Goal: Task Accomplishment & Management: Manage account settings

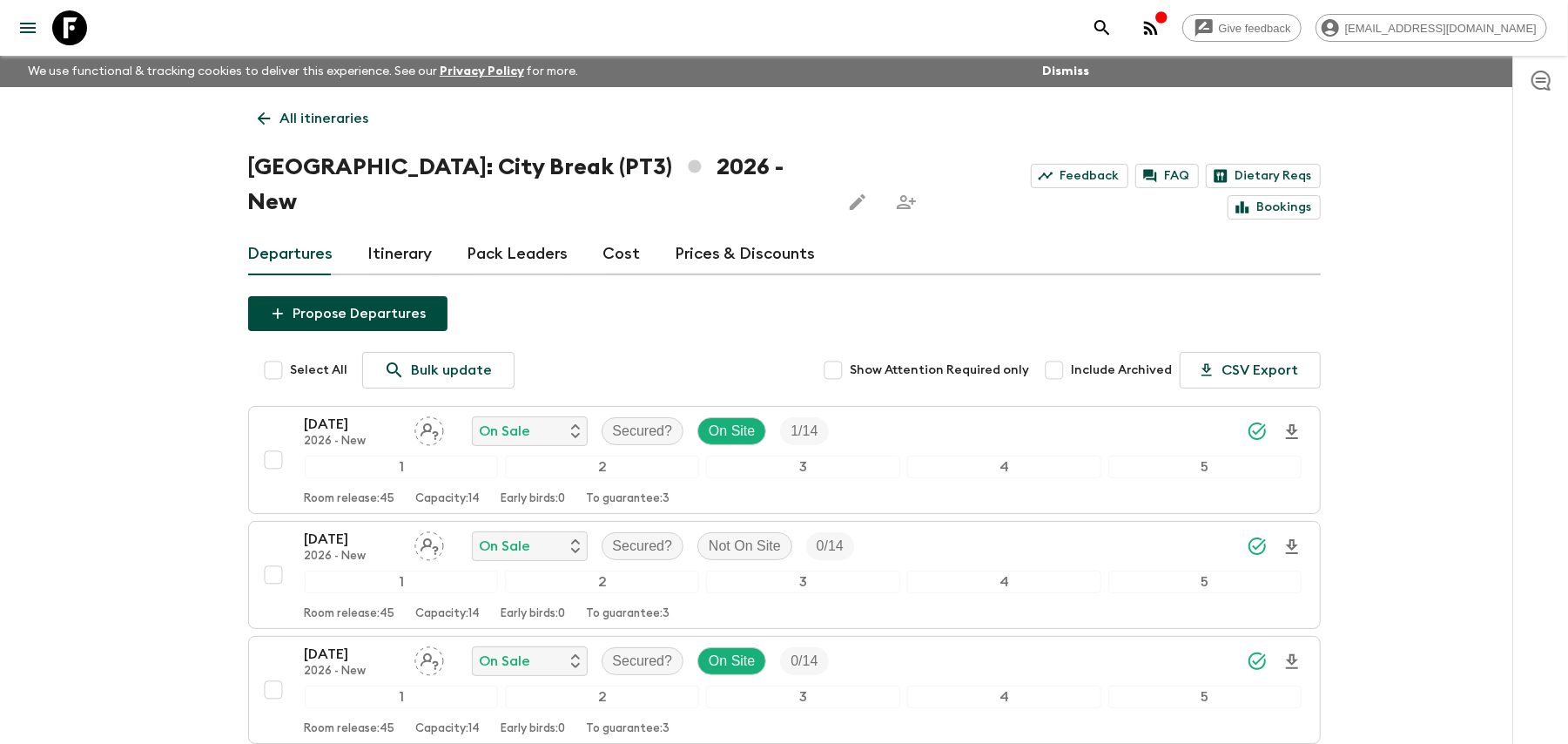
click at [259, 124] on icon at bounding box center [263, 118] width 19 height 19
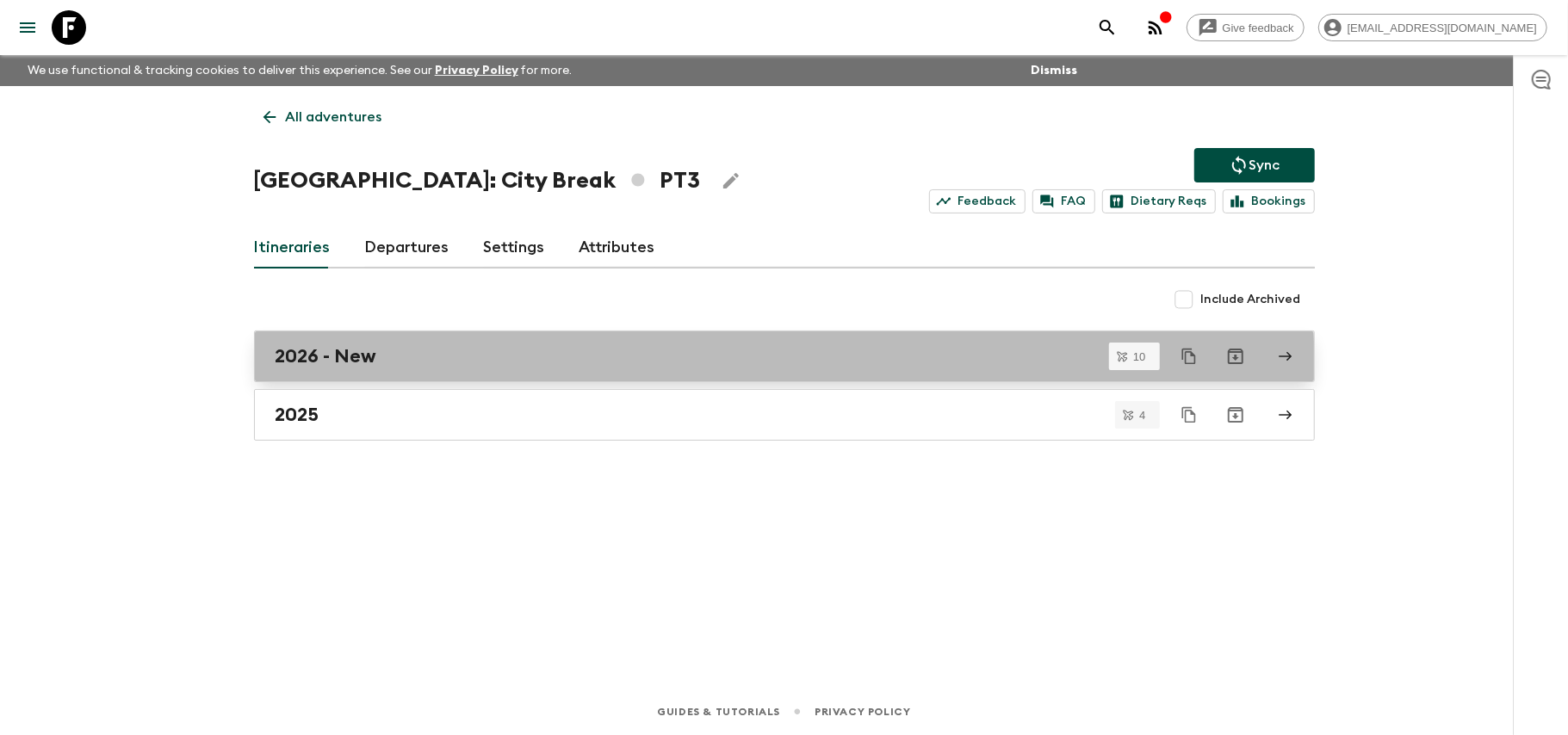
click at [414, 375] on link "2026 - New" at bounding box center [784, 356] width 1061 height 51
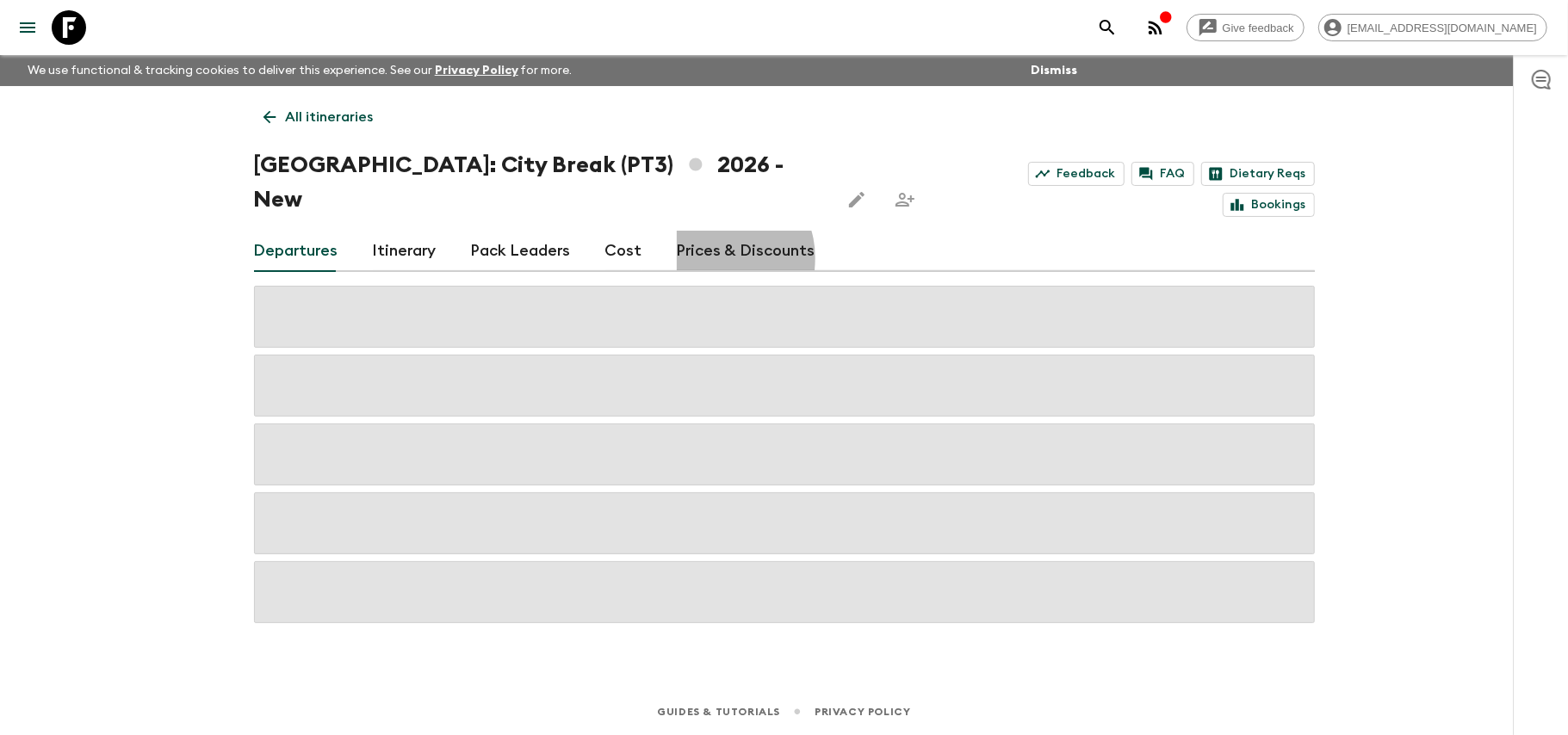
click at [710, 231] on link "Prices & Discounts" at bounding box center [746, 251] width 138 height 42
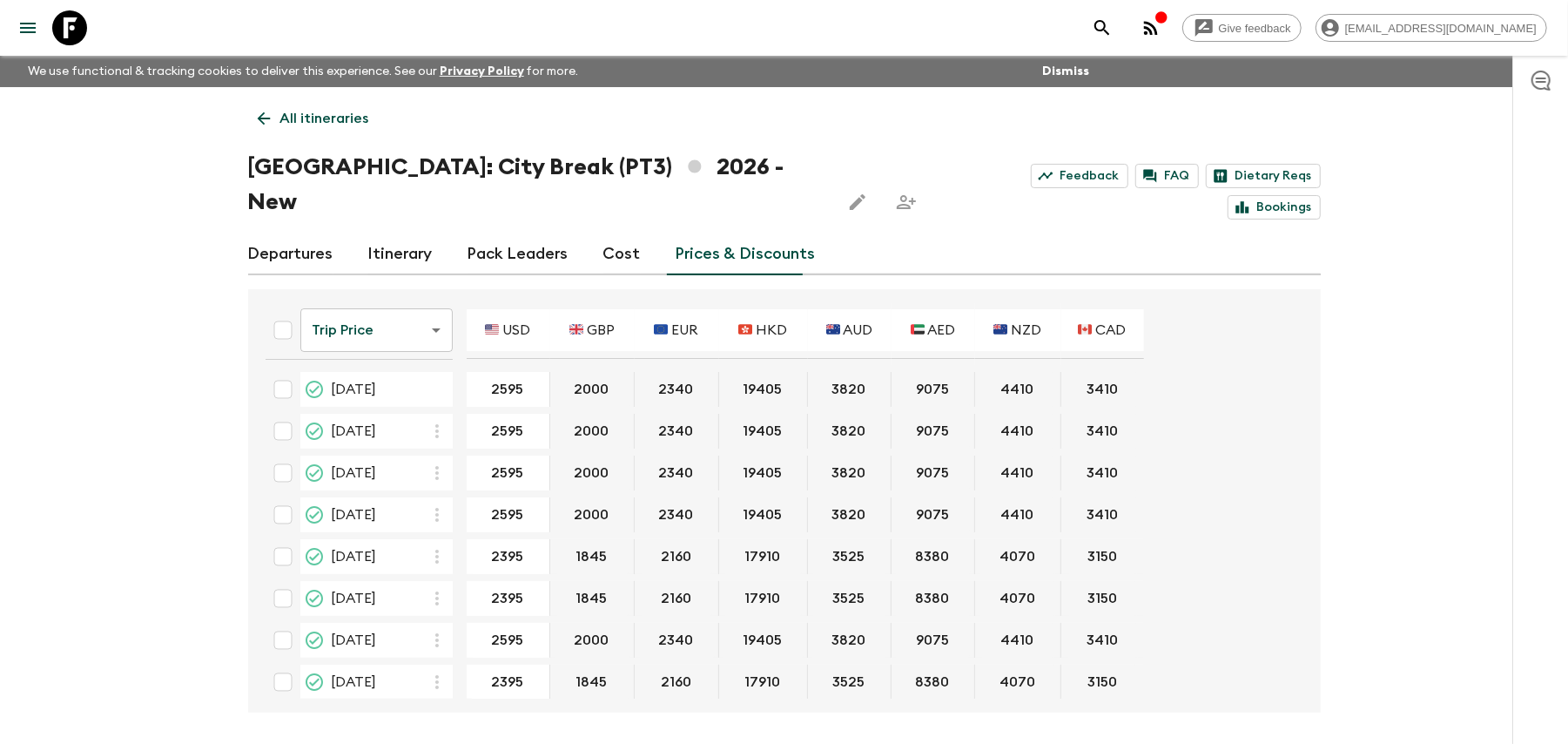
click at [332, 233] on div "Departures Itinerary Pack Leaders Cost Prices & Discounts" at bounding box center [785, 254] width 1073 height 42
click at [325, 233] on link "Departures" at bounding box center [291, 254] width 85 height 42
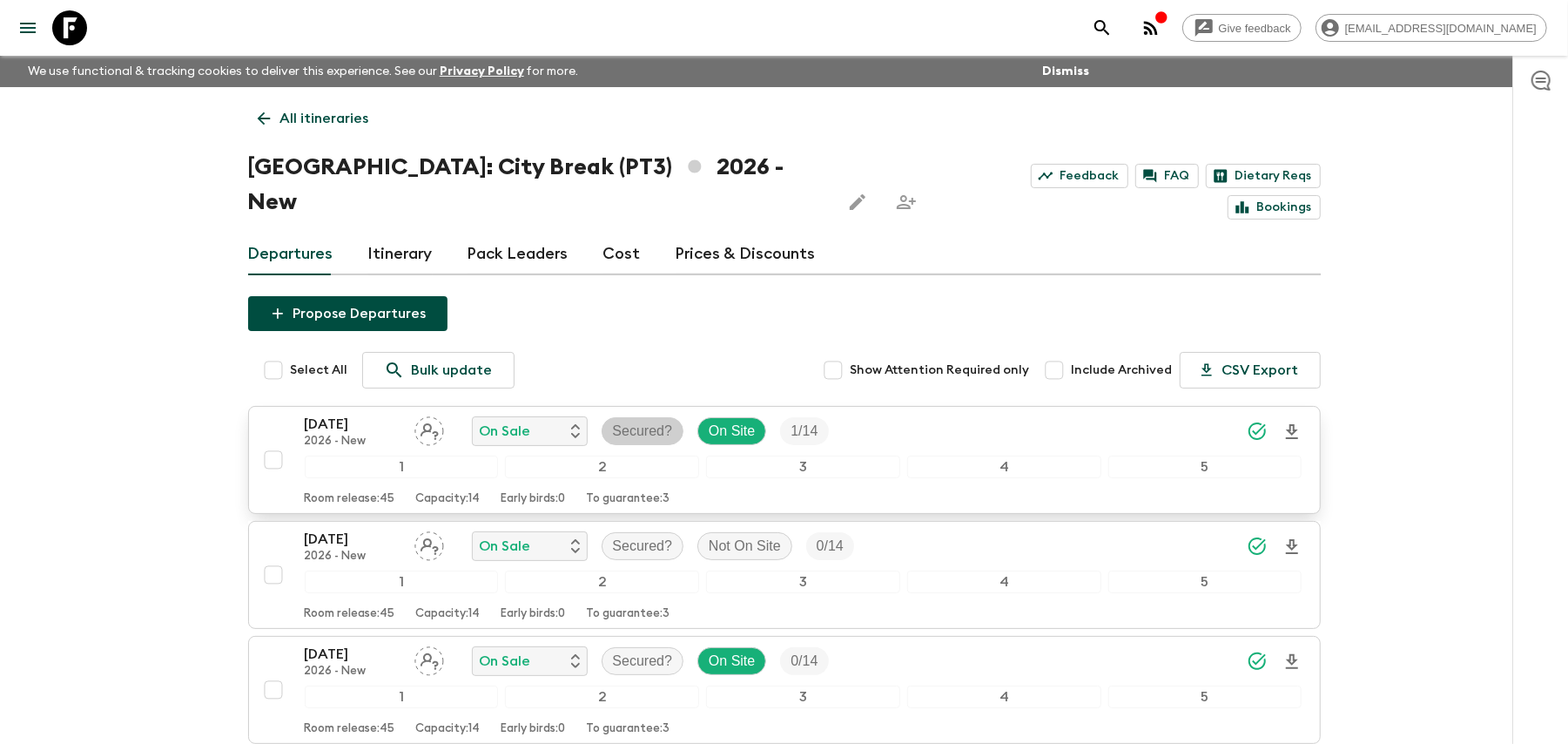
click at [631, 421] on p "Secured?" at bounding box center [642, 431] width 60 height 21
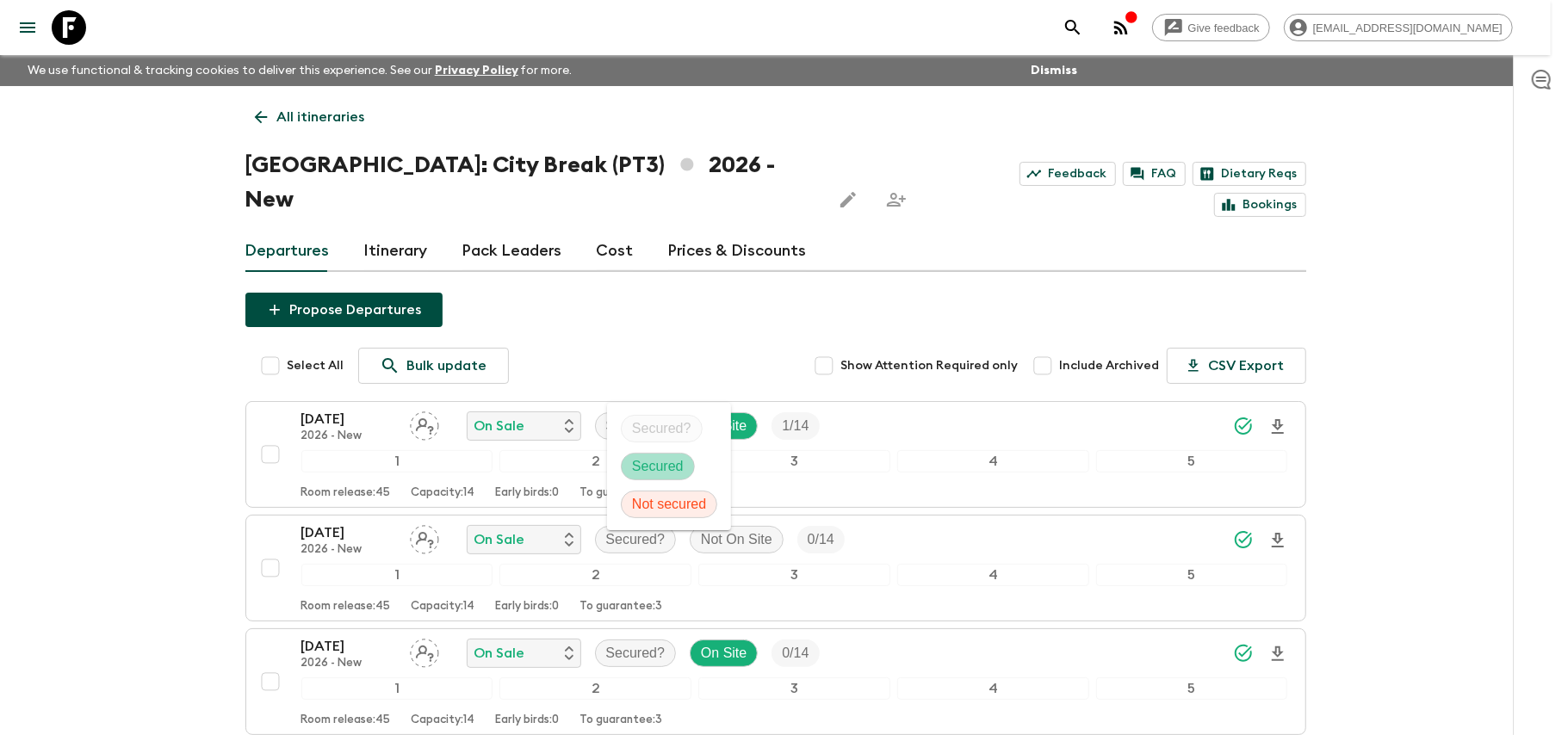
click at [632, 457] on p "Secured" at bounding box center [658, 465] width 51 height 20
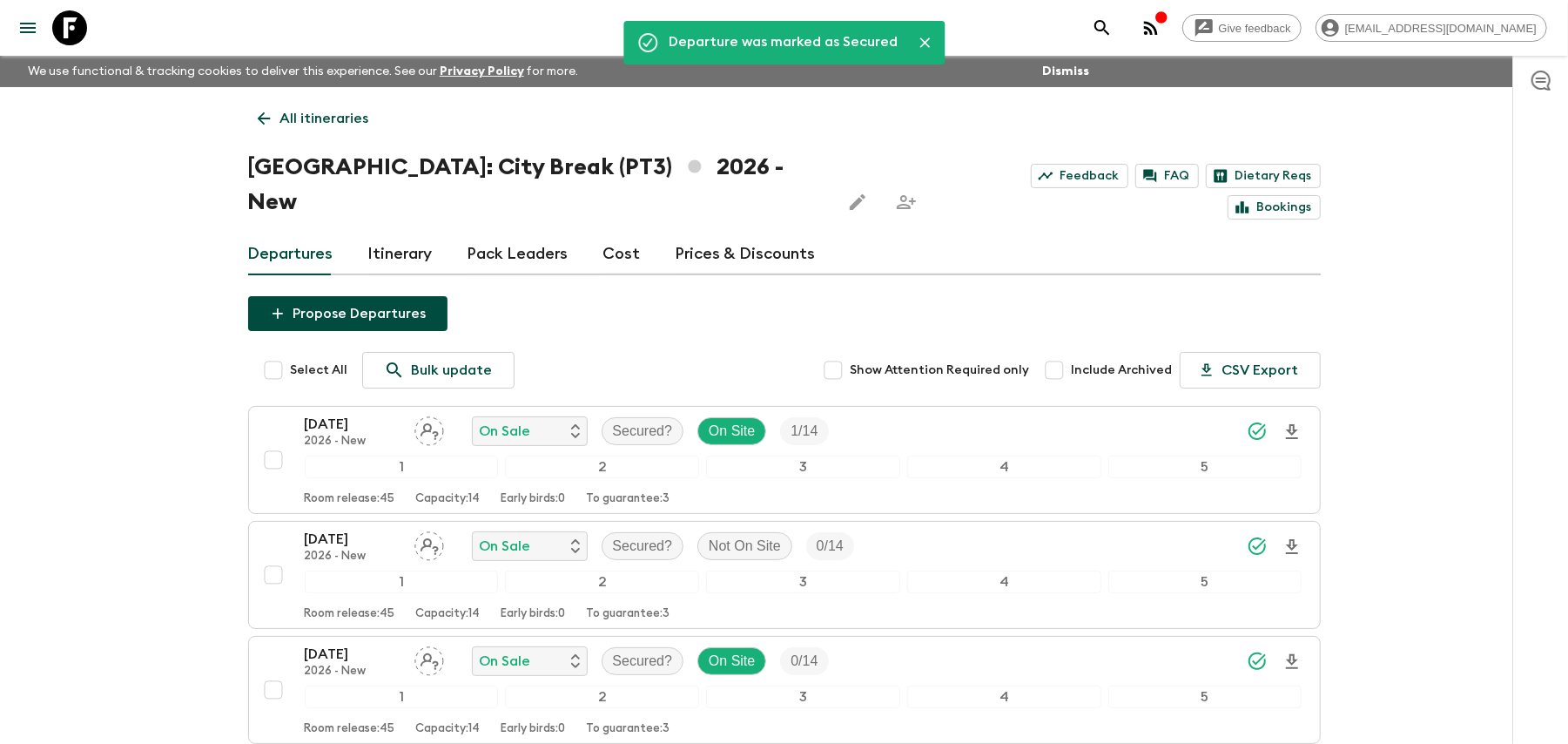
click at [636, 536] on p "Secured?" at bounding box center [642, 546] width 60 height 21
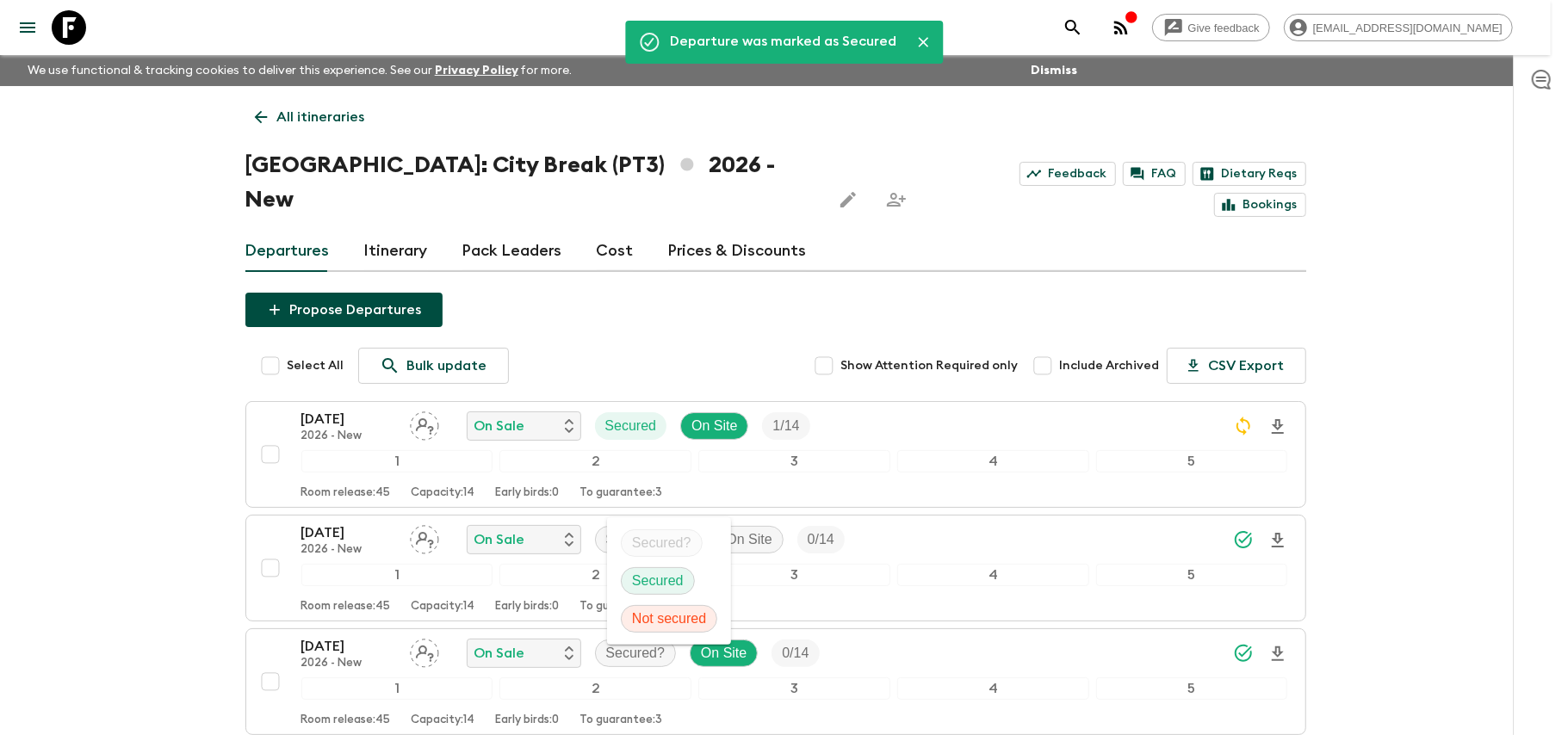
click at [644, 578] on p "Secured" at bounding box center [658, 581] width 51 height 20
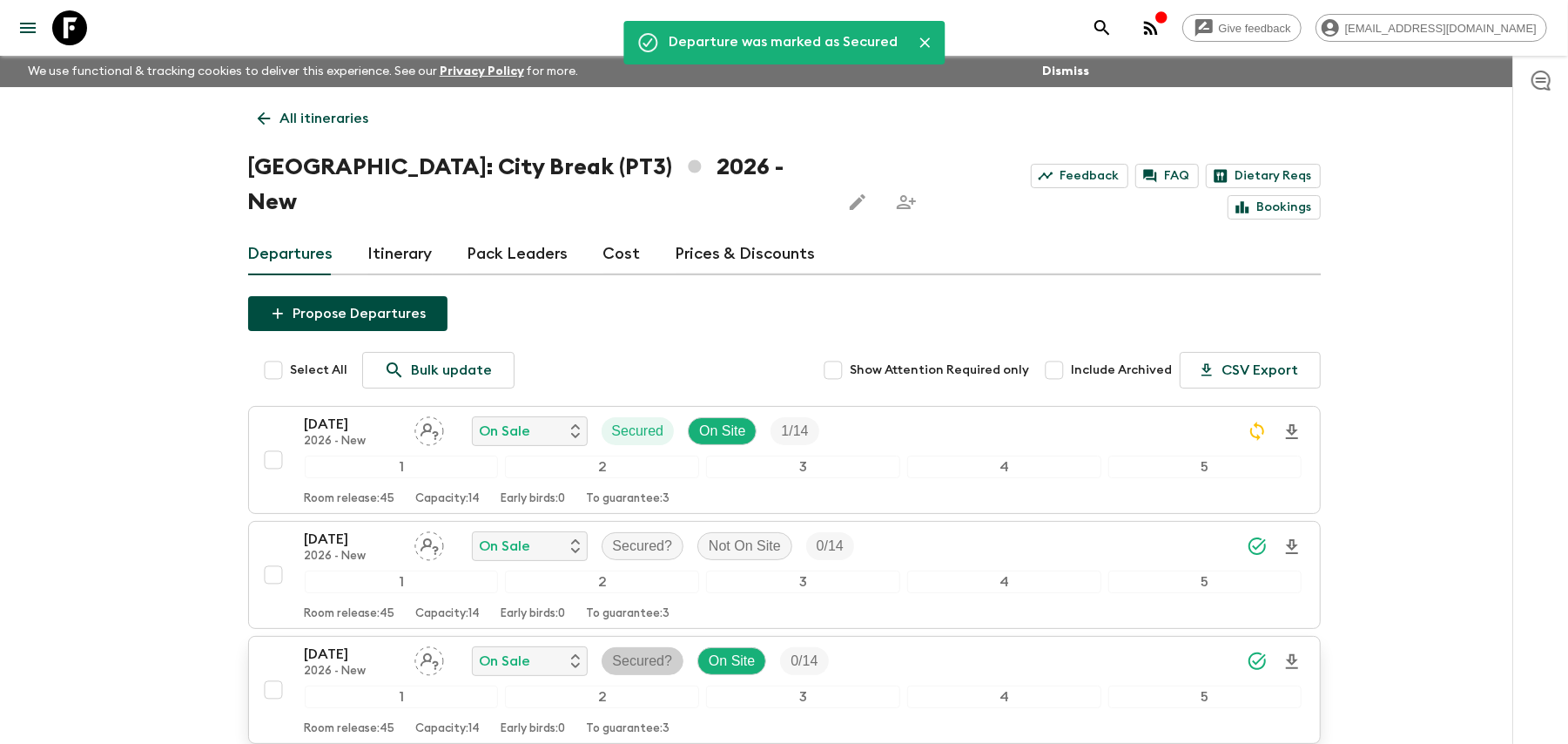
click at [625, 651] on p "Secured?" at bounding box center [642, 661] width 60 height 21
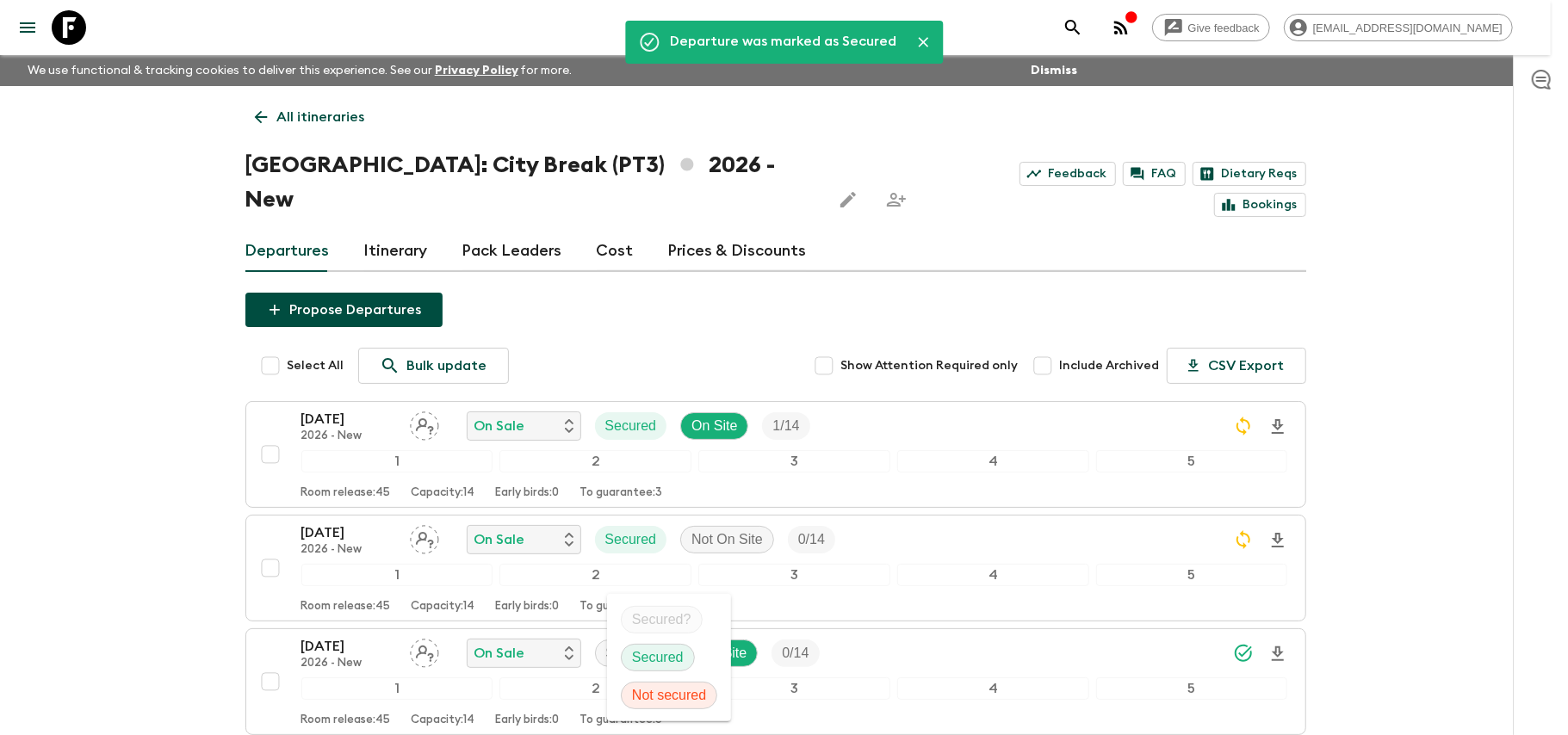
click at [648, 658] on p "Secured" at bounding box center [658, 657] width 51 height 20
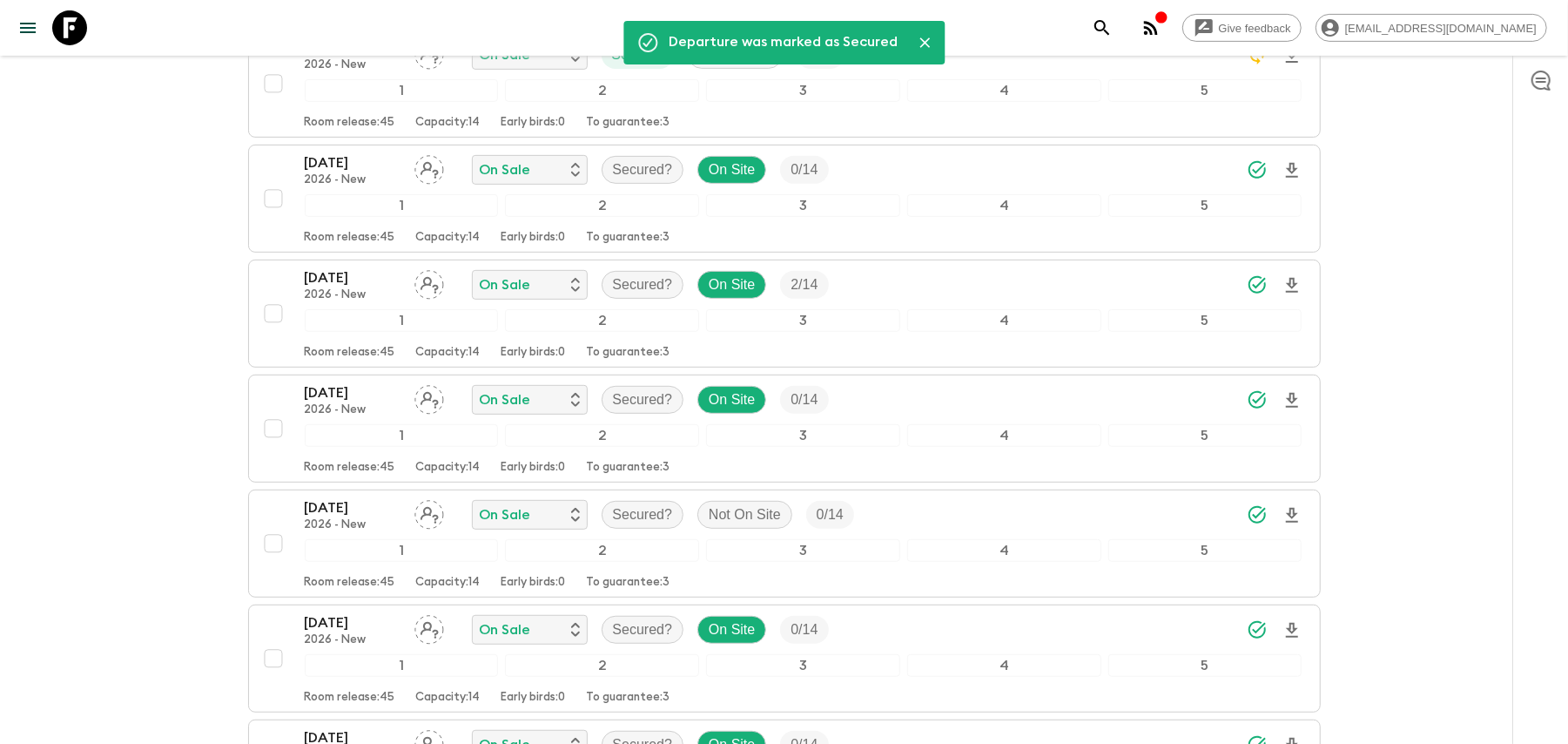
scroll to position [464, 0]
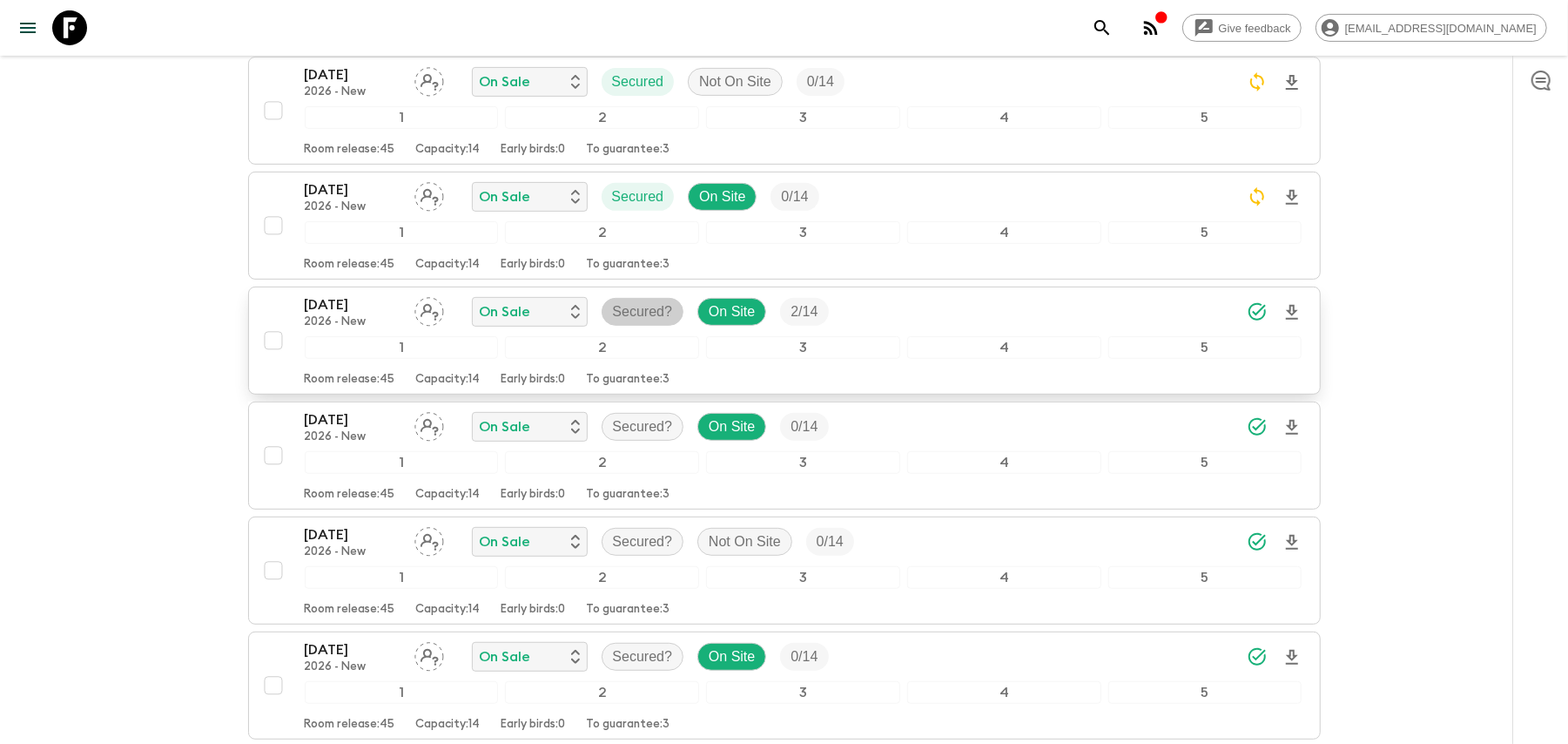
click at [657, 302] on p "Secured?" at bounding box center [642, 311] width 60 height 21
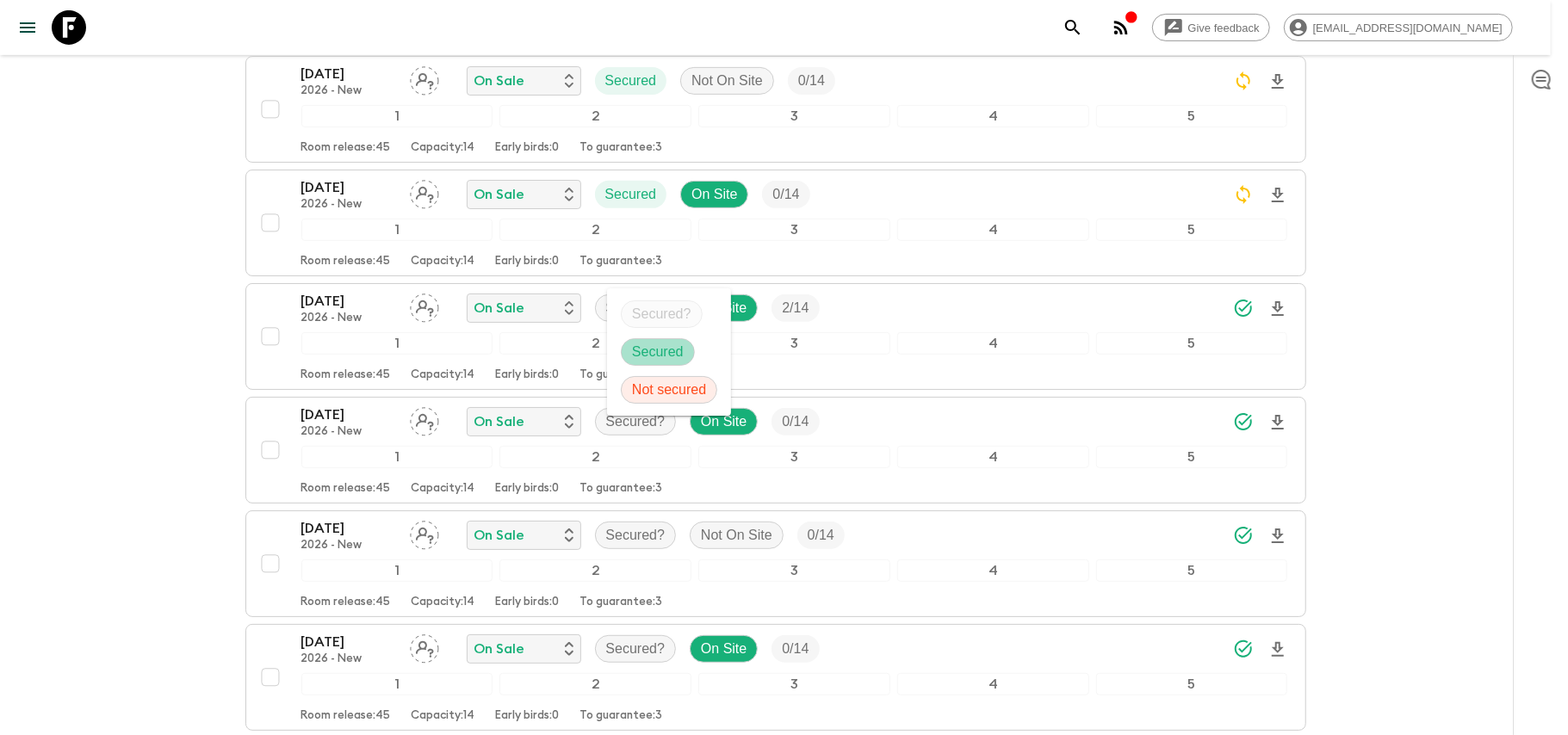
click at [666, 351] on p "Secured" at bounding box center [658, 351] width 51 height 20
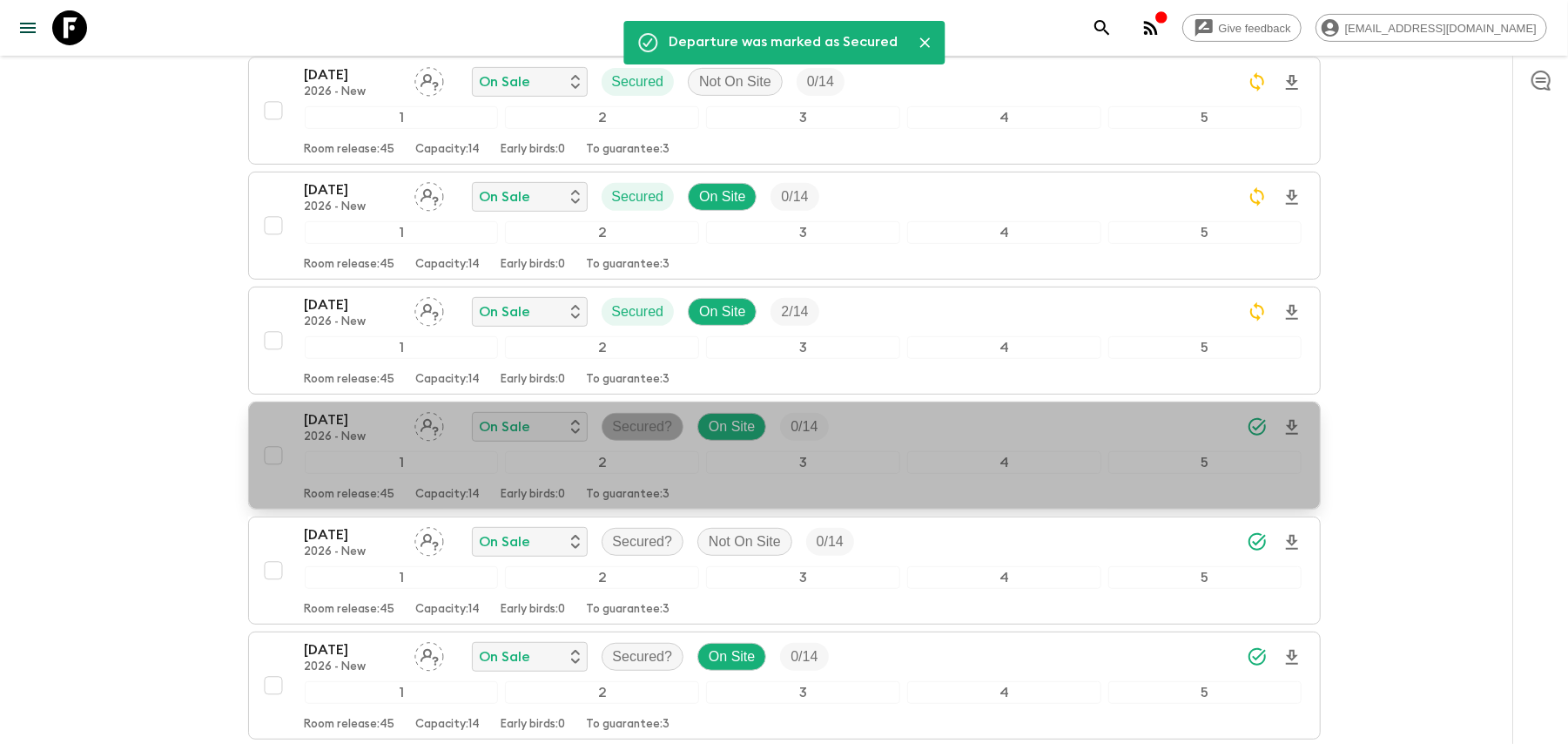
click at [648, 416] on p "Secured?" at bounding box center [642, 426] width 60 height 21
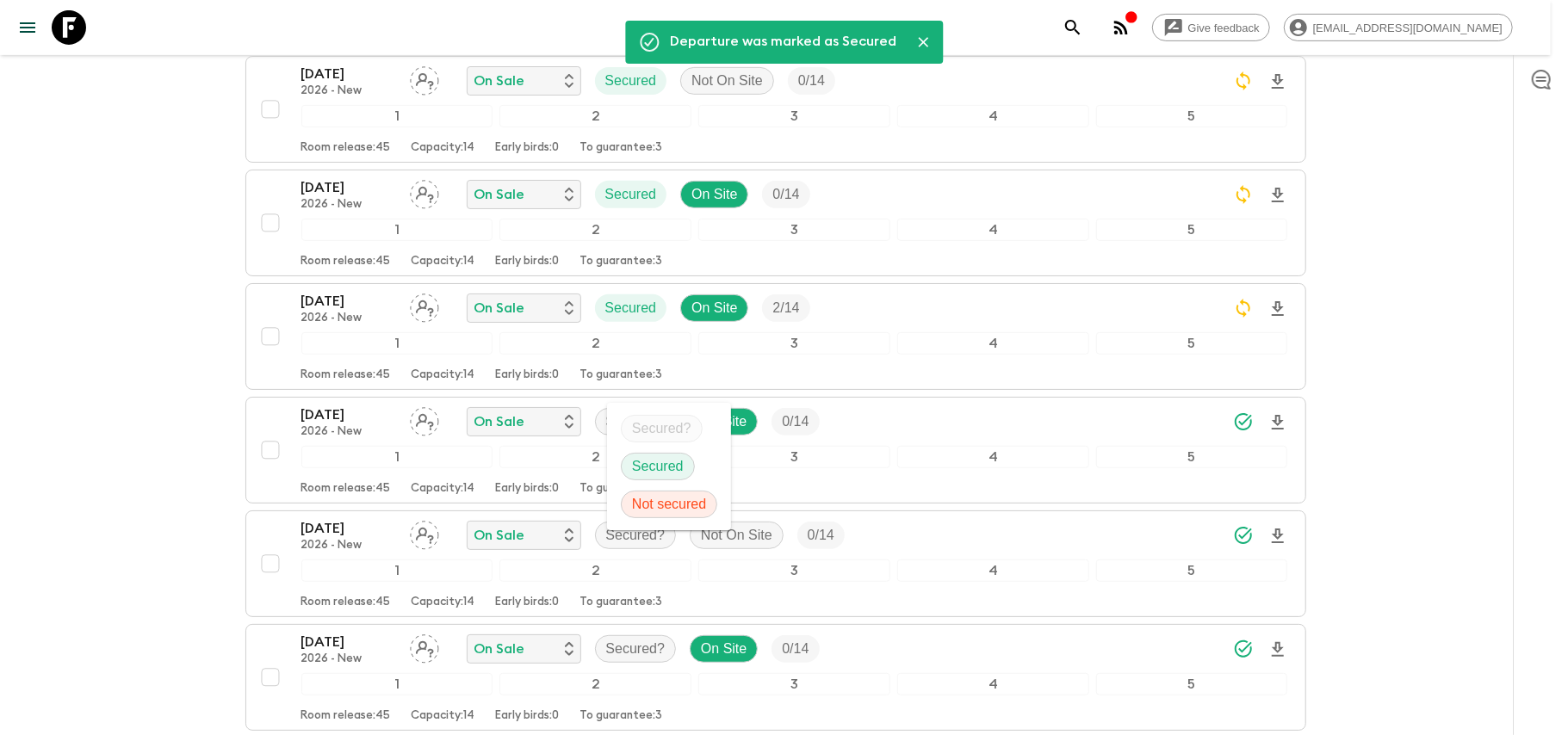
click at [645, 455] on div "Secured" at bounding box center [657, 466] width 74 height 27
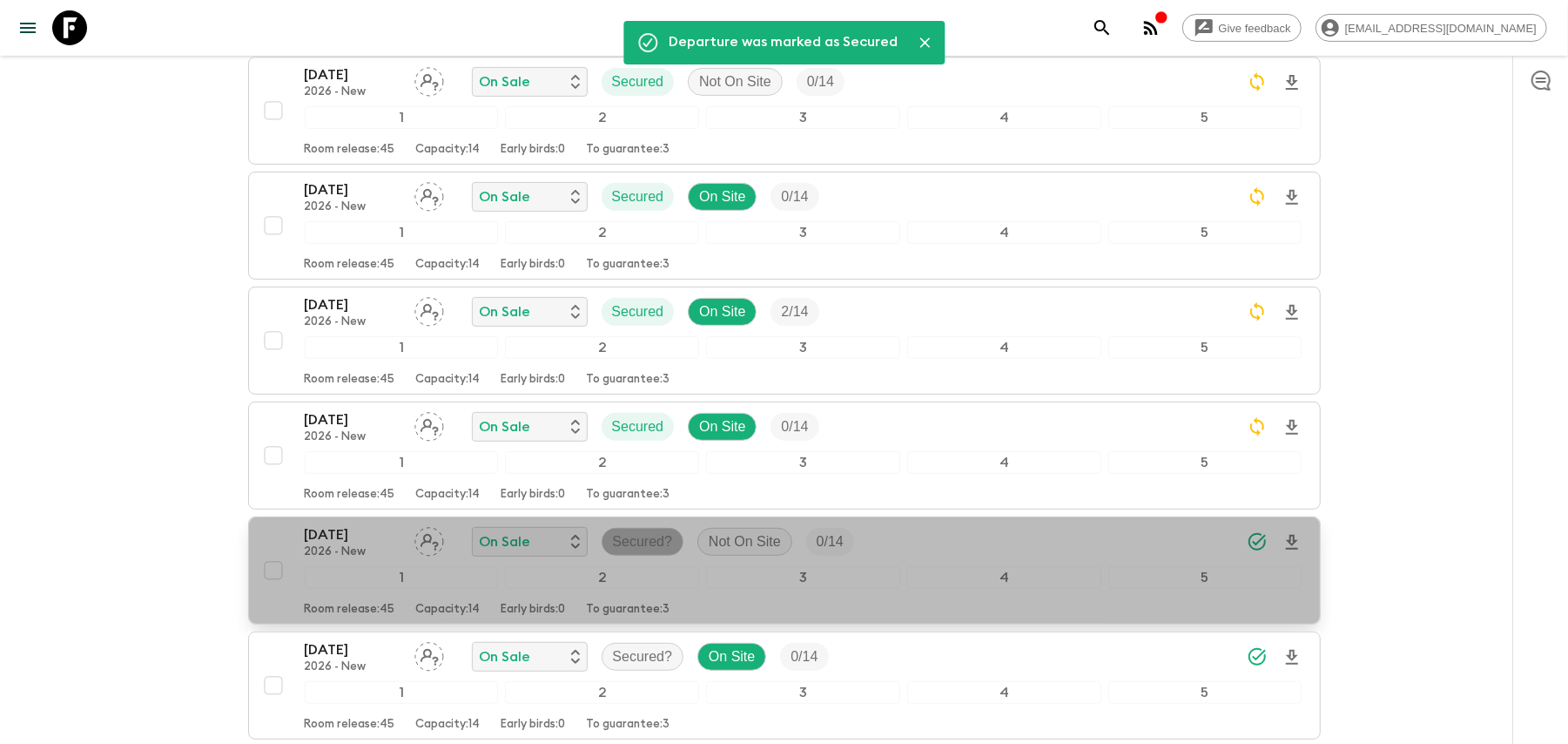
click at [620, 531] on p "Secured?" at bounding box center [642, 541] width 60 height 21
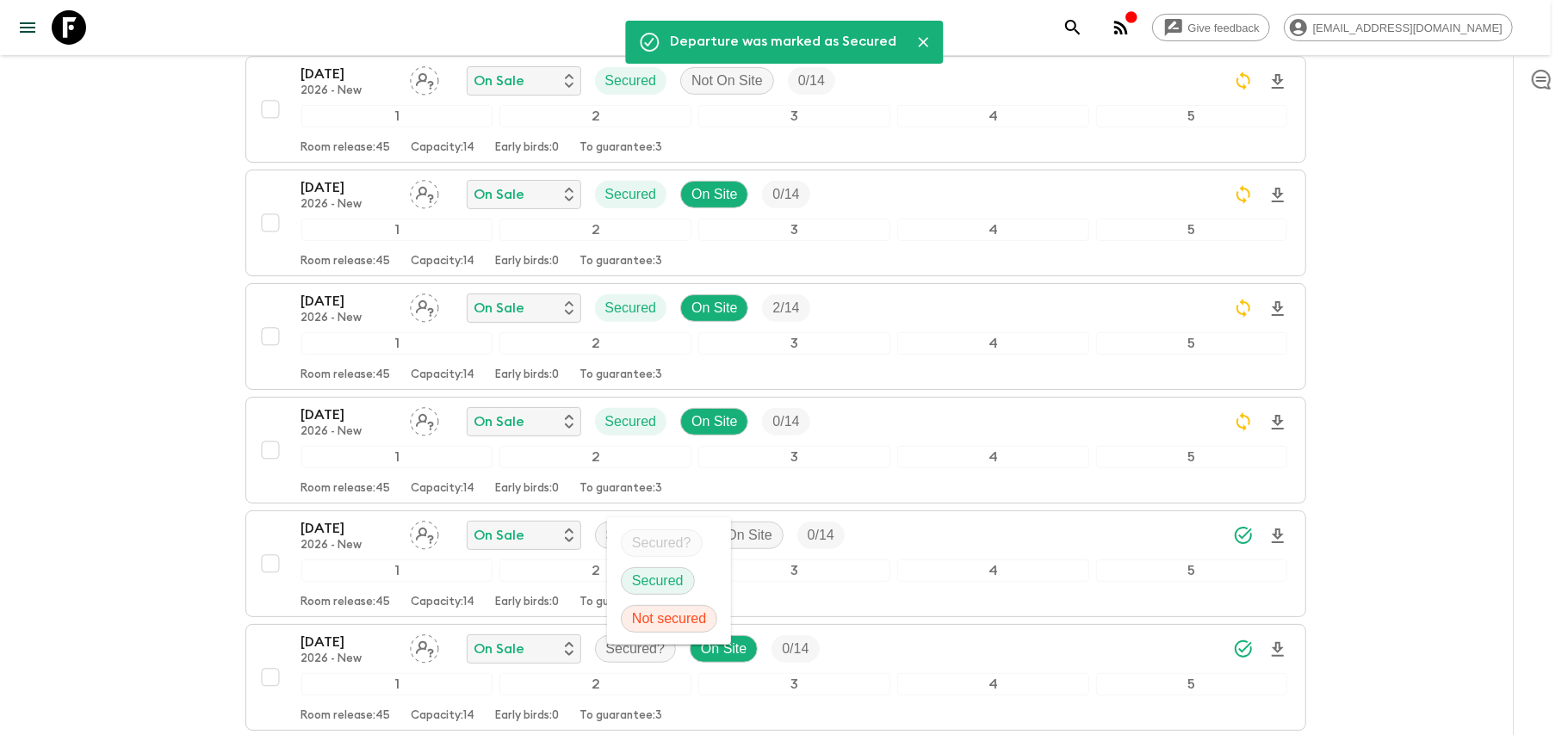
click at [627, 565] on li "Secured" at bounding box center [669, 581] width 124 height 38
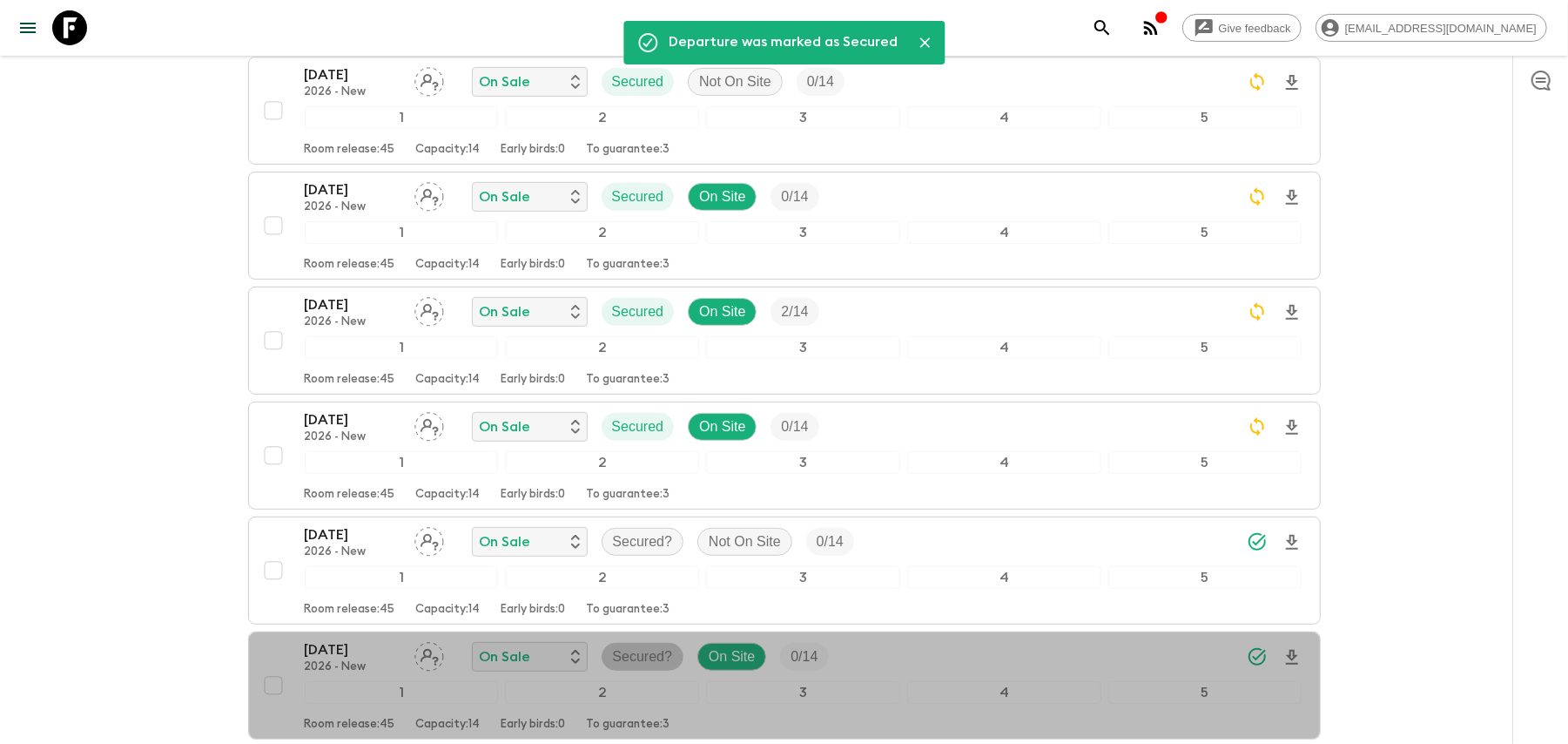
click at [620, 646] on p "Secured?" at bounding box center [642, 656] width 60 height 21
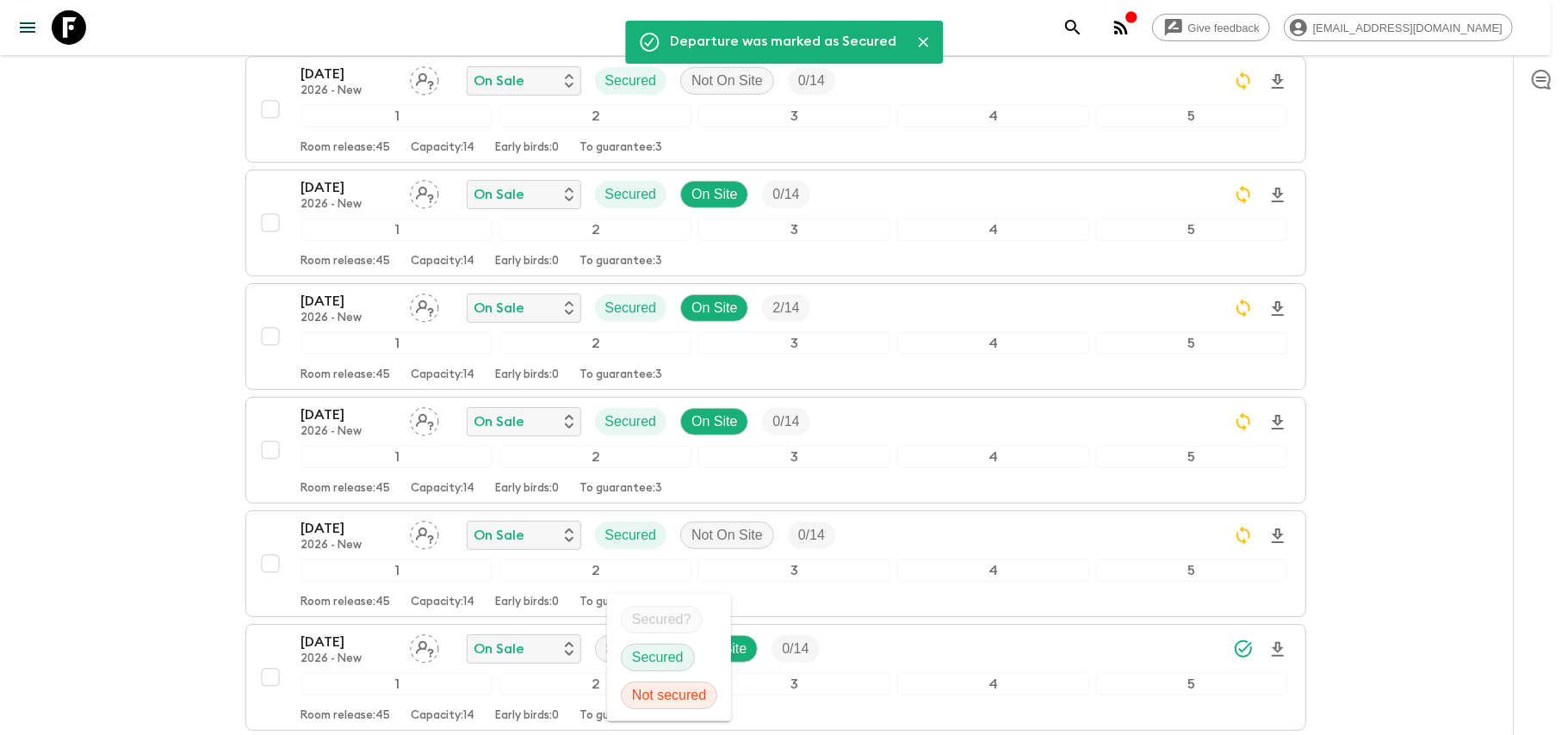
click at [645, 669] on div "Secured" at bounding box center [657, 657] width 74 height 27
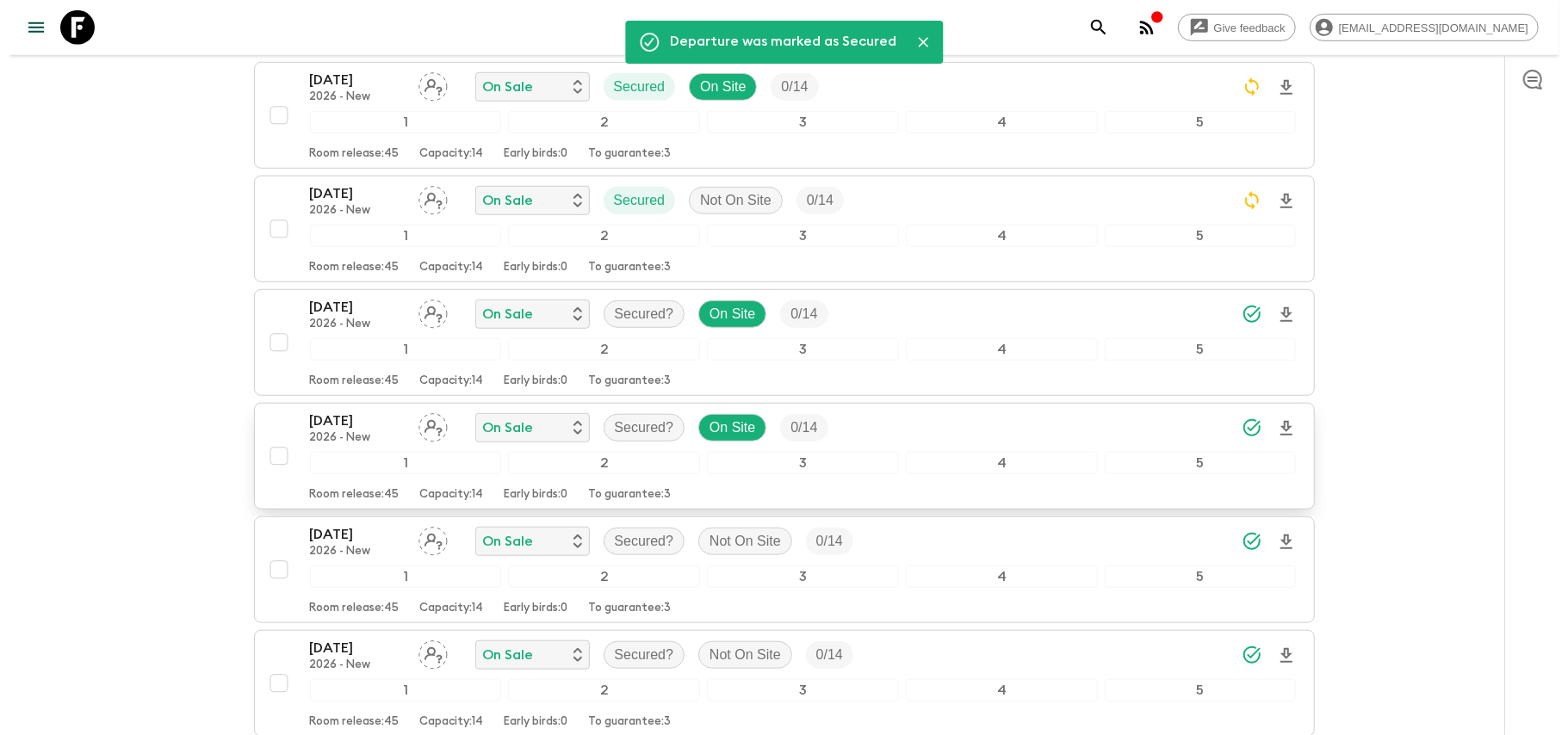
scroll to position [803, 0]
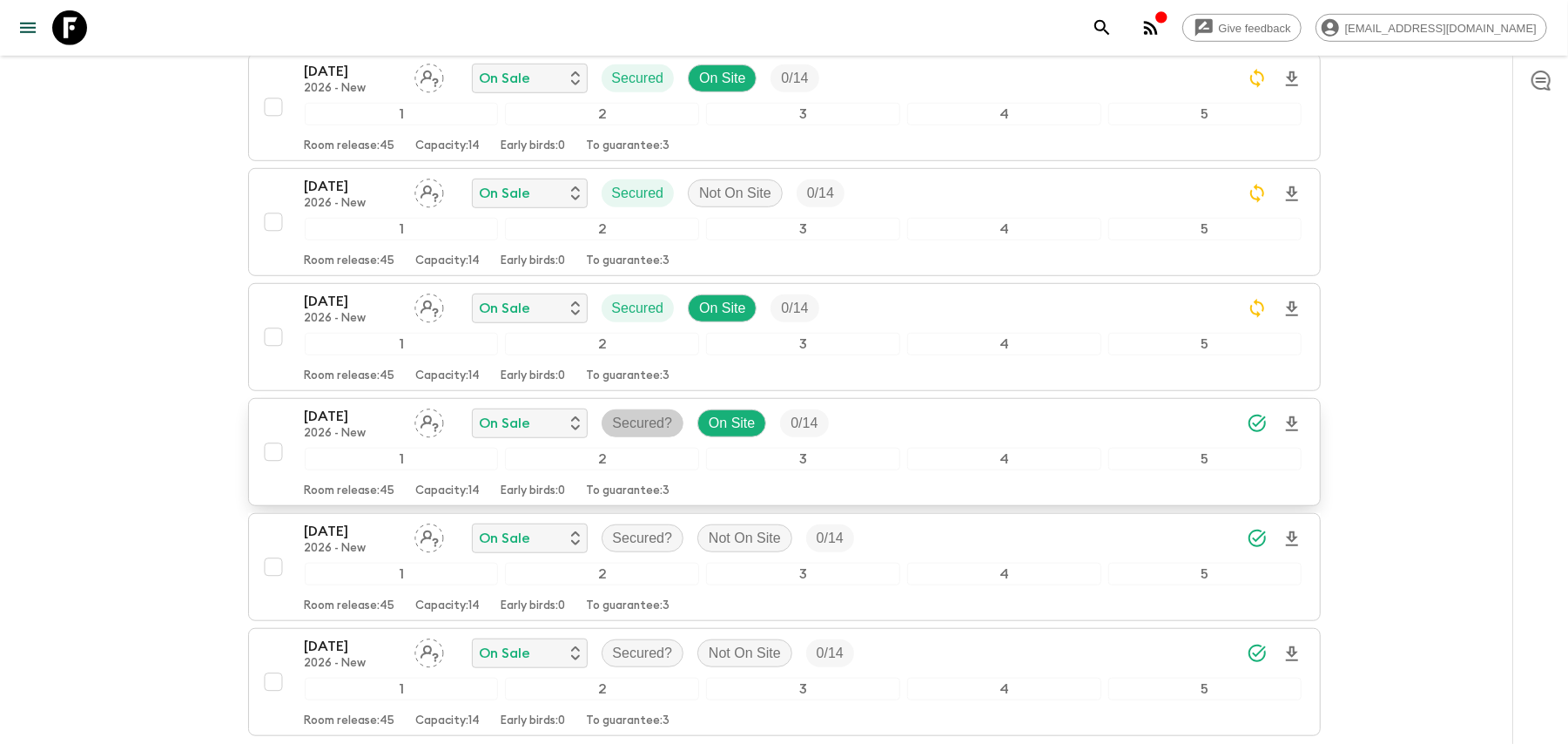
click at [651, 409] on div "Secured?" at bounding box center [643, 423] width 83 height 28
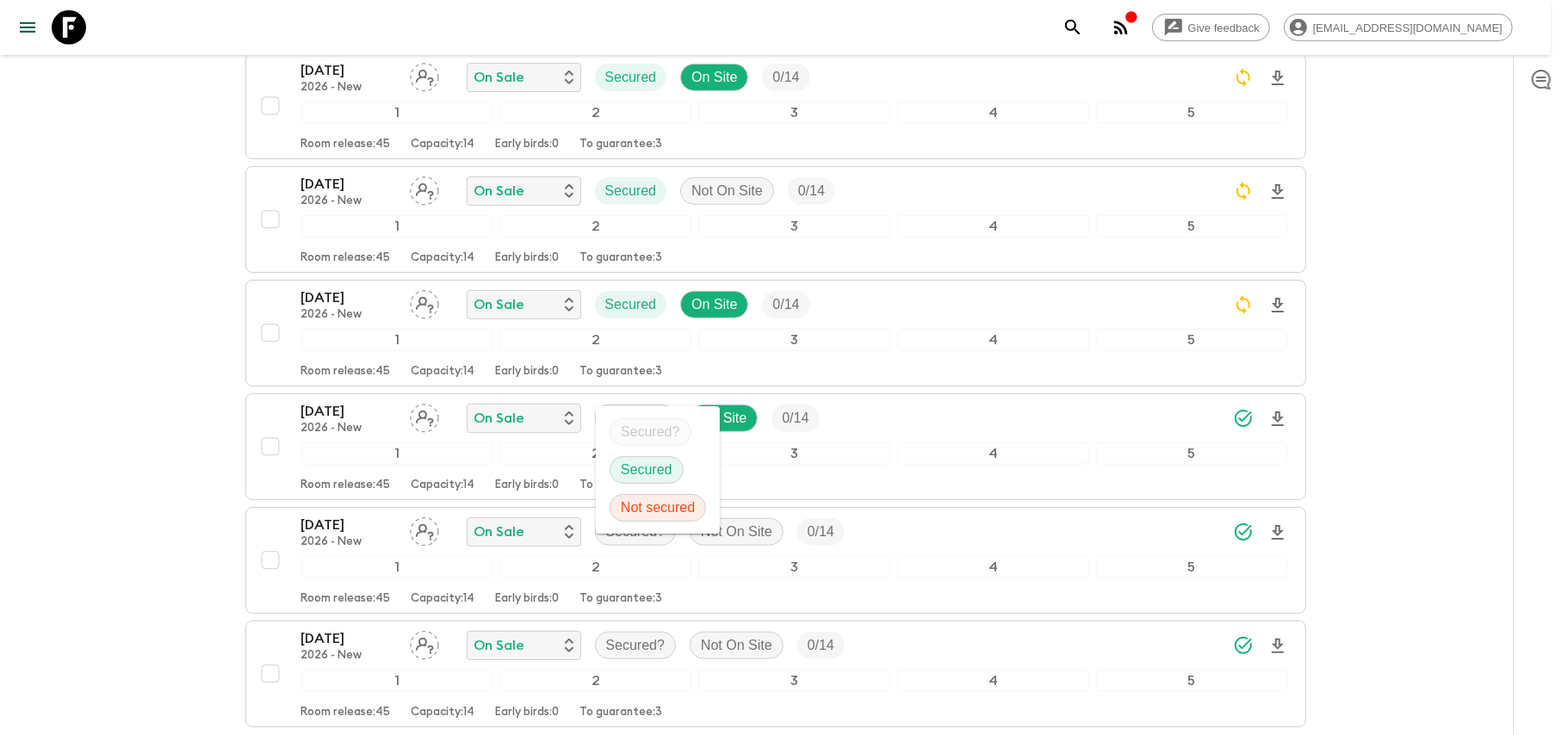
click at [644, 475] on p "Secured" at bounding box center [647, 469] width 51 height 20
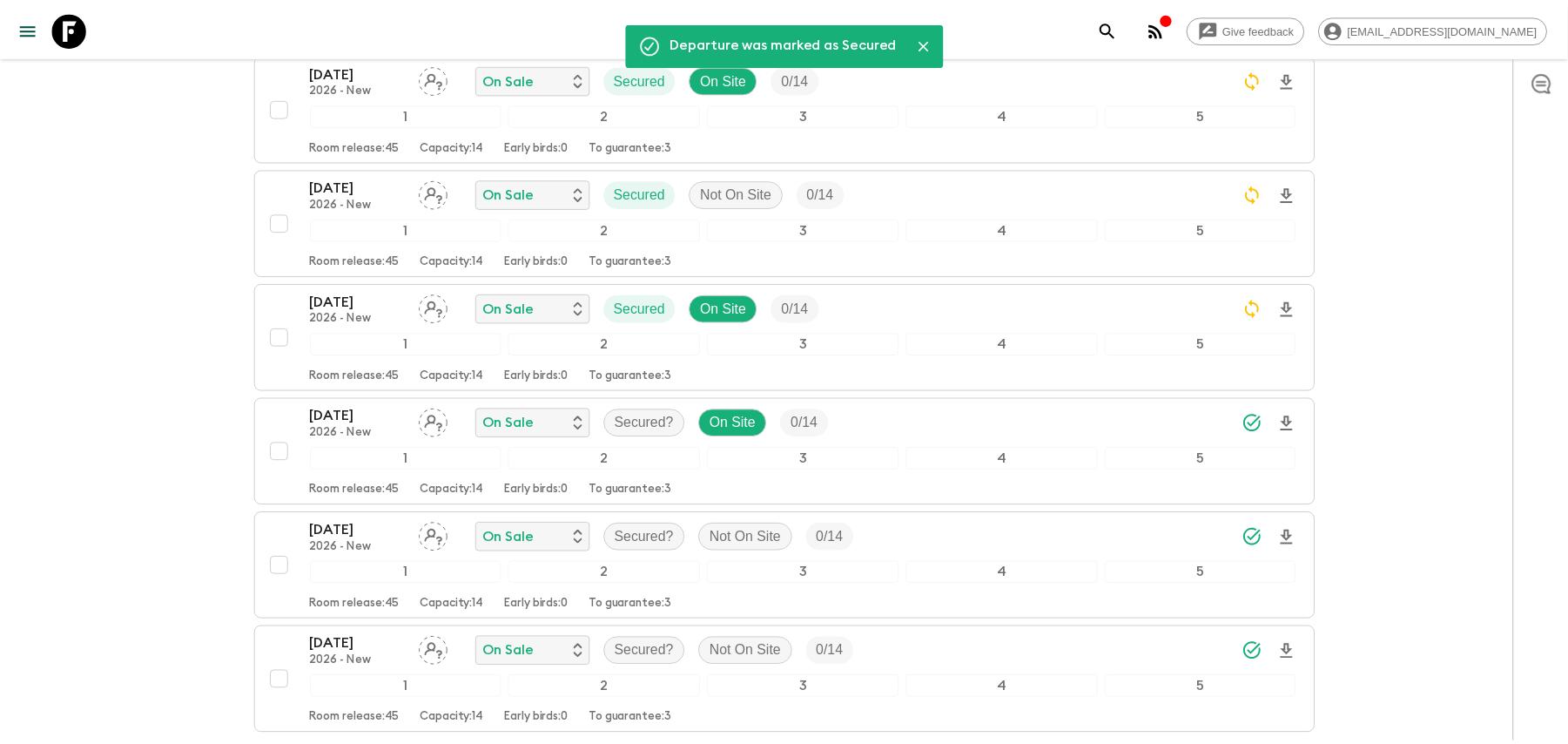
scroll to position [929, 0]
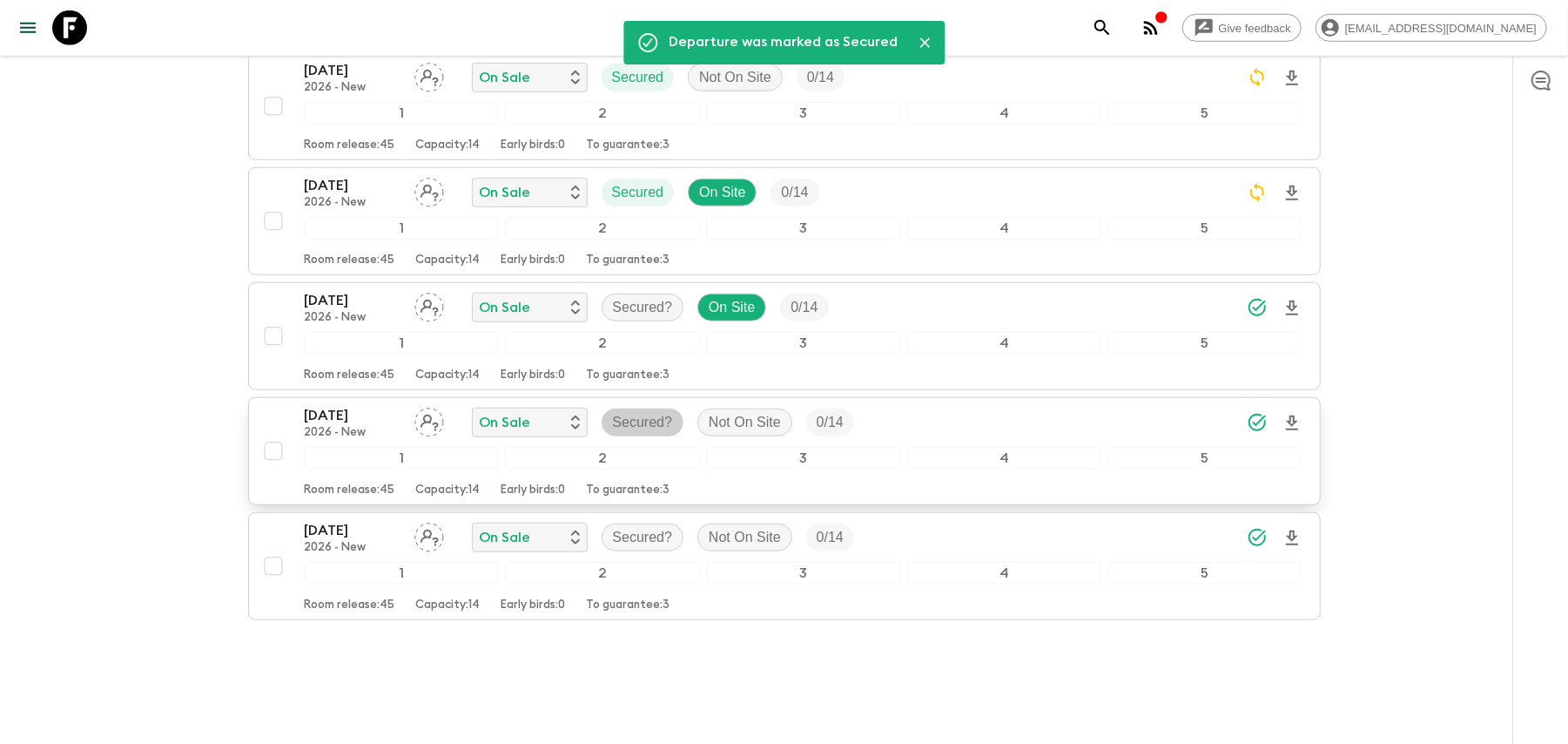
click at [666, 412] on p "Secured?" at bounding box center [642, 422] width 60 height 21
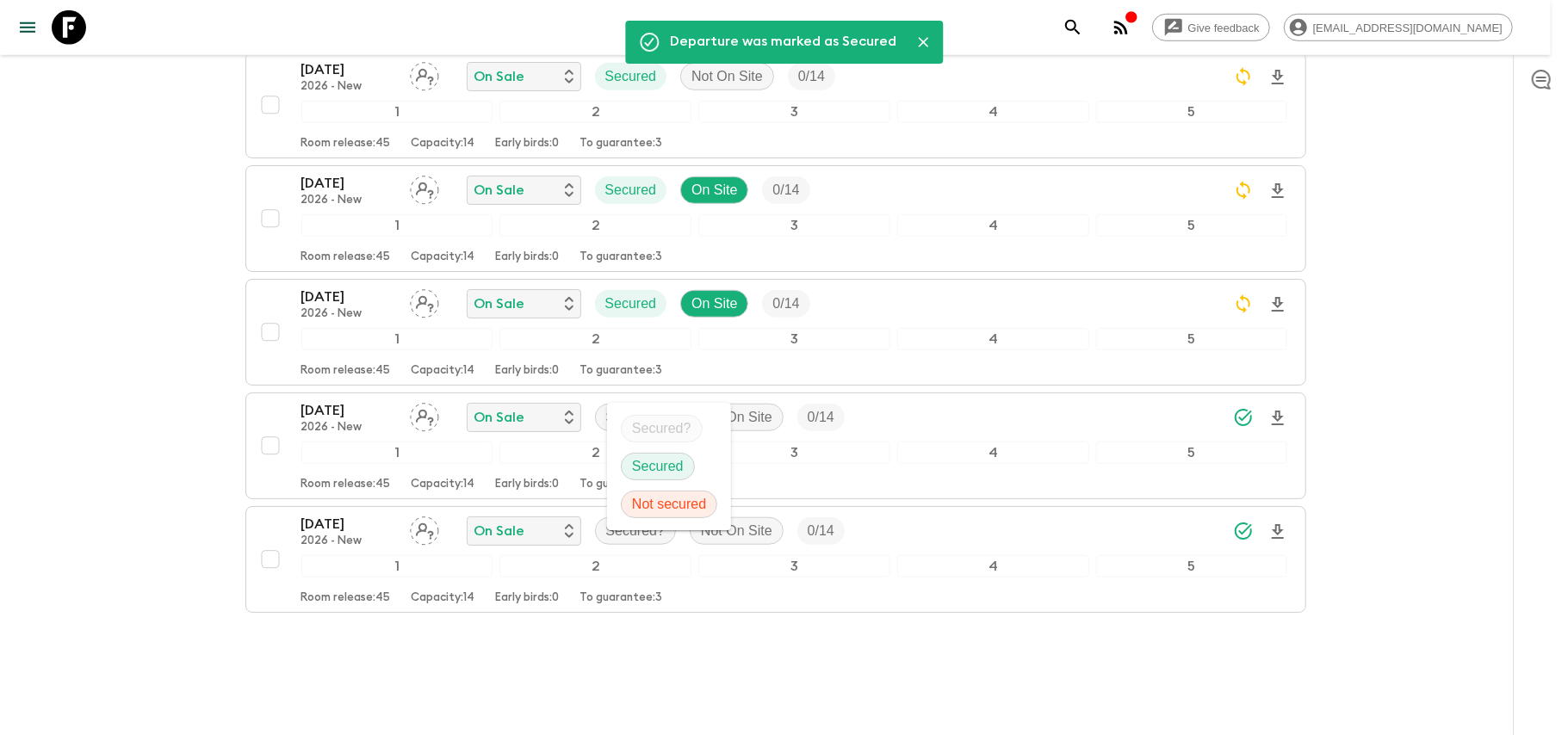
click at [659, 463] on p "Secured" at bounding box center [658, 465] width 51 height 20
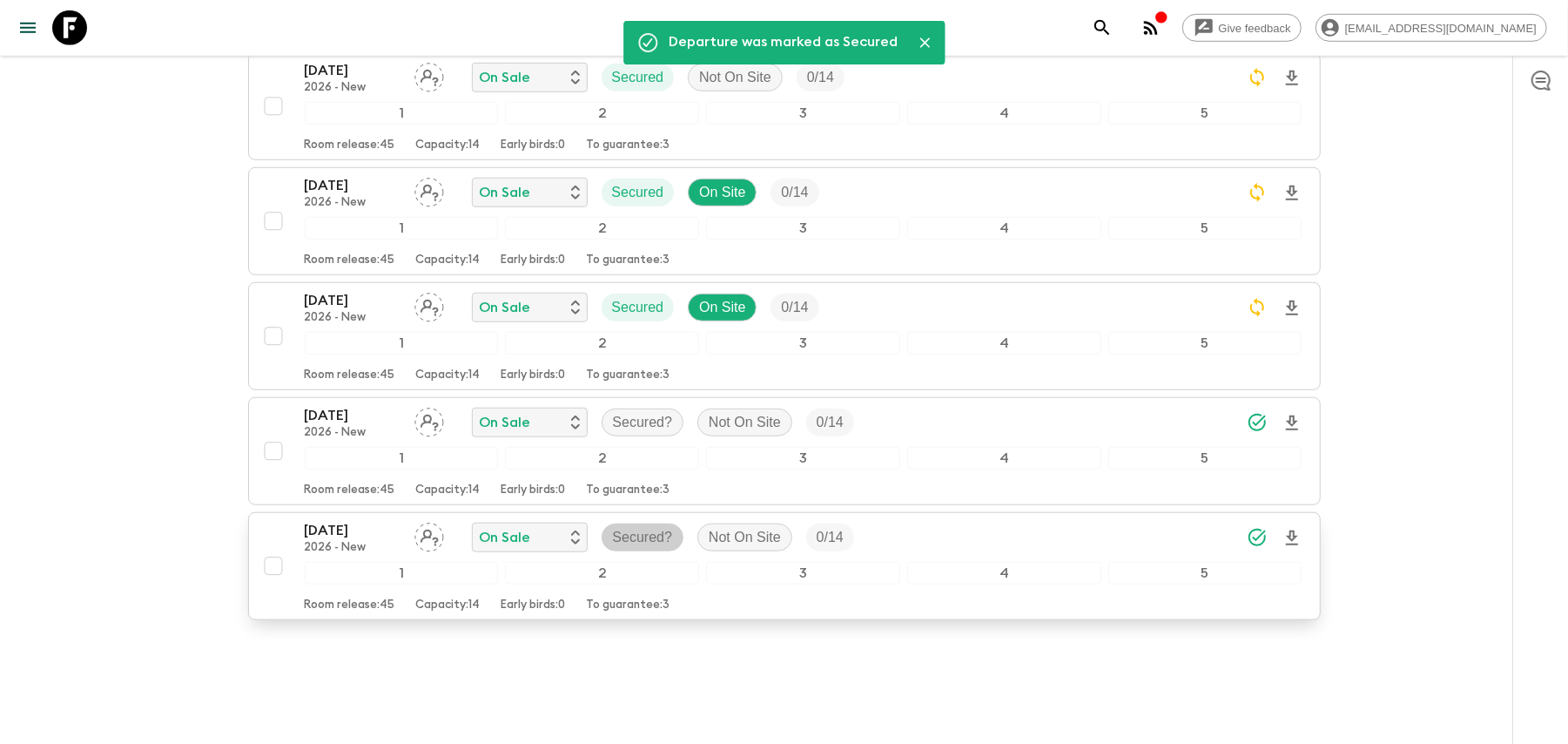
click at [632, 527] on p "Secured?" at bounding box center [642, 537] width 60 height 21
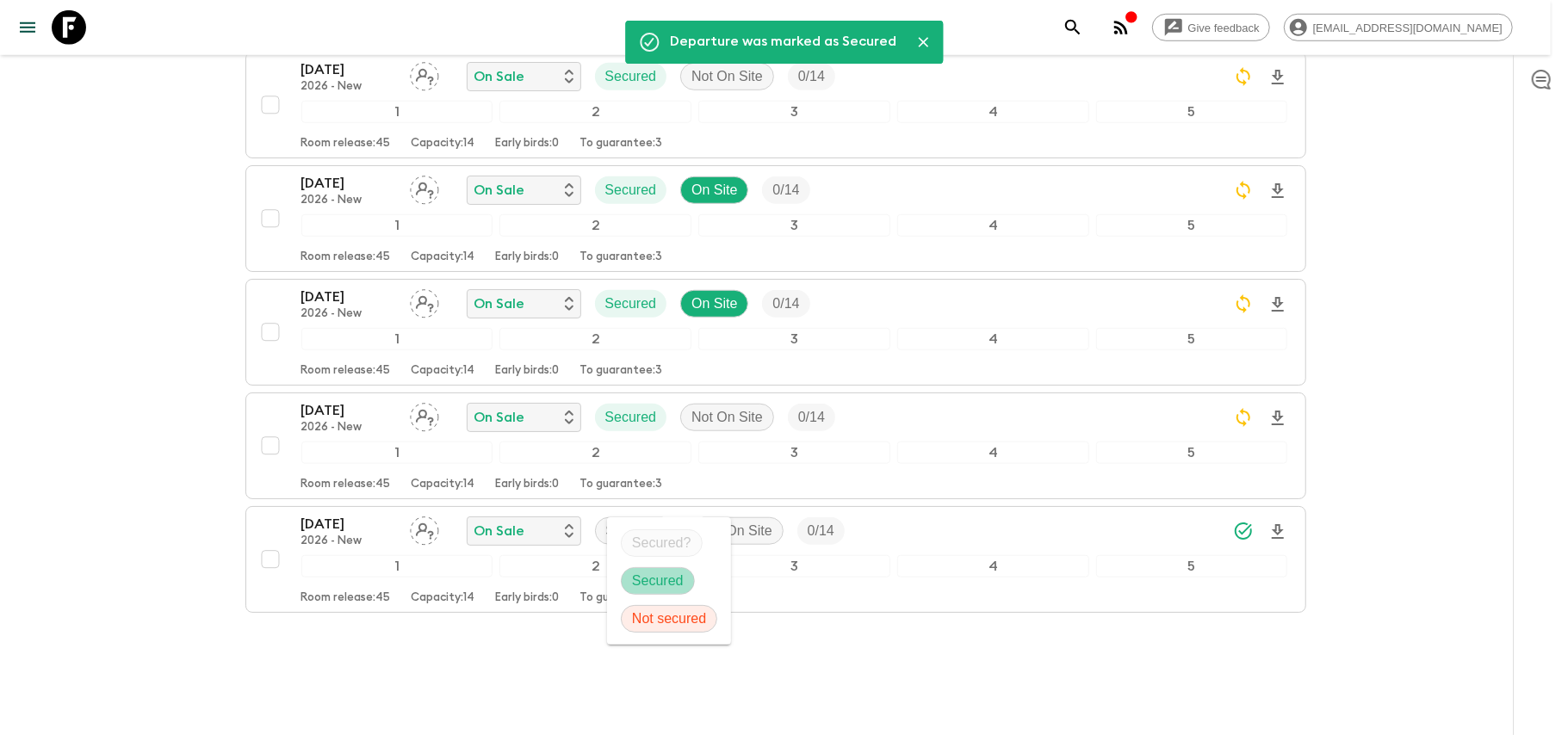
click at [641, 569] on div "Secured" at bounding box center [657, 581] width 74 height 27
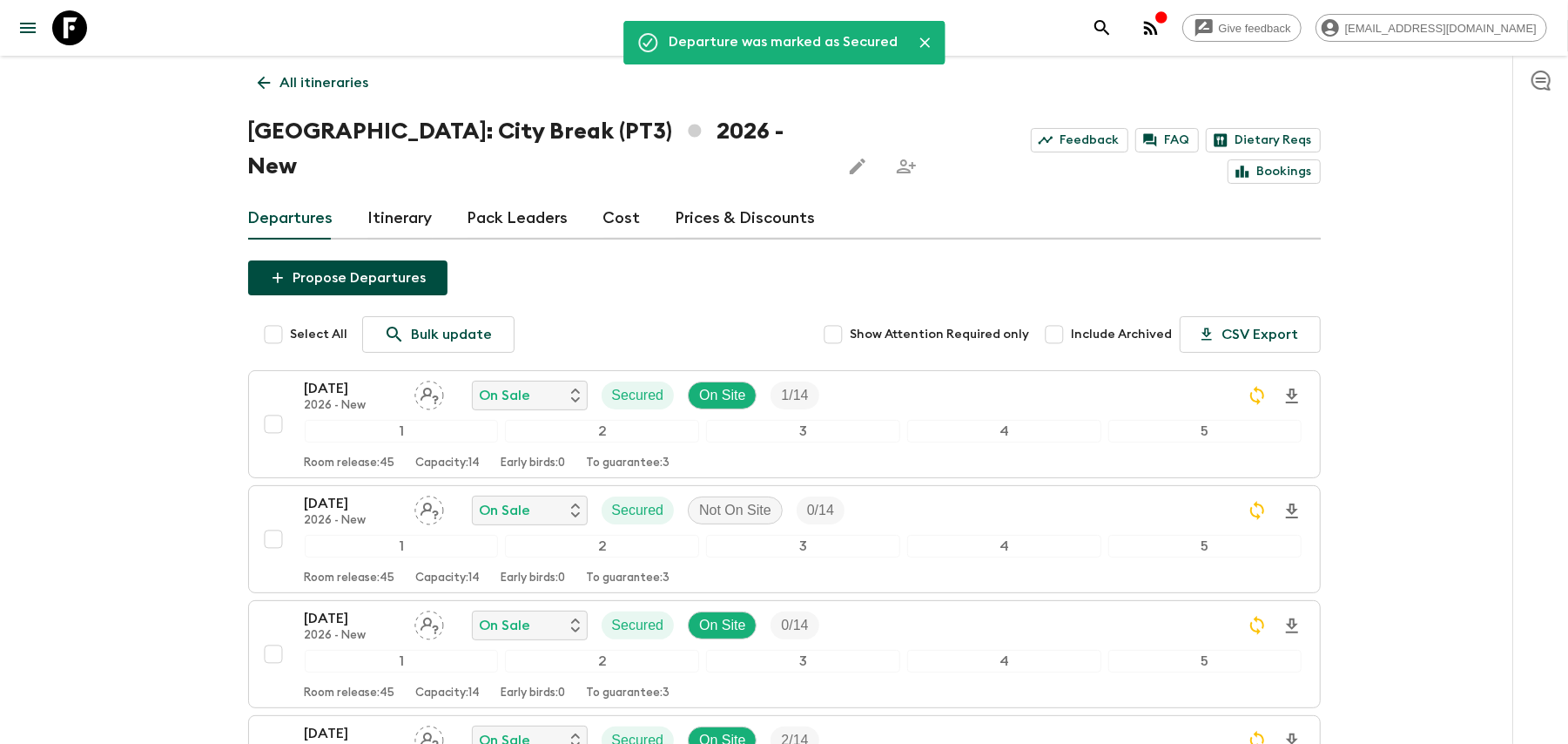
scroll to position [0, 0]
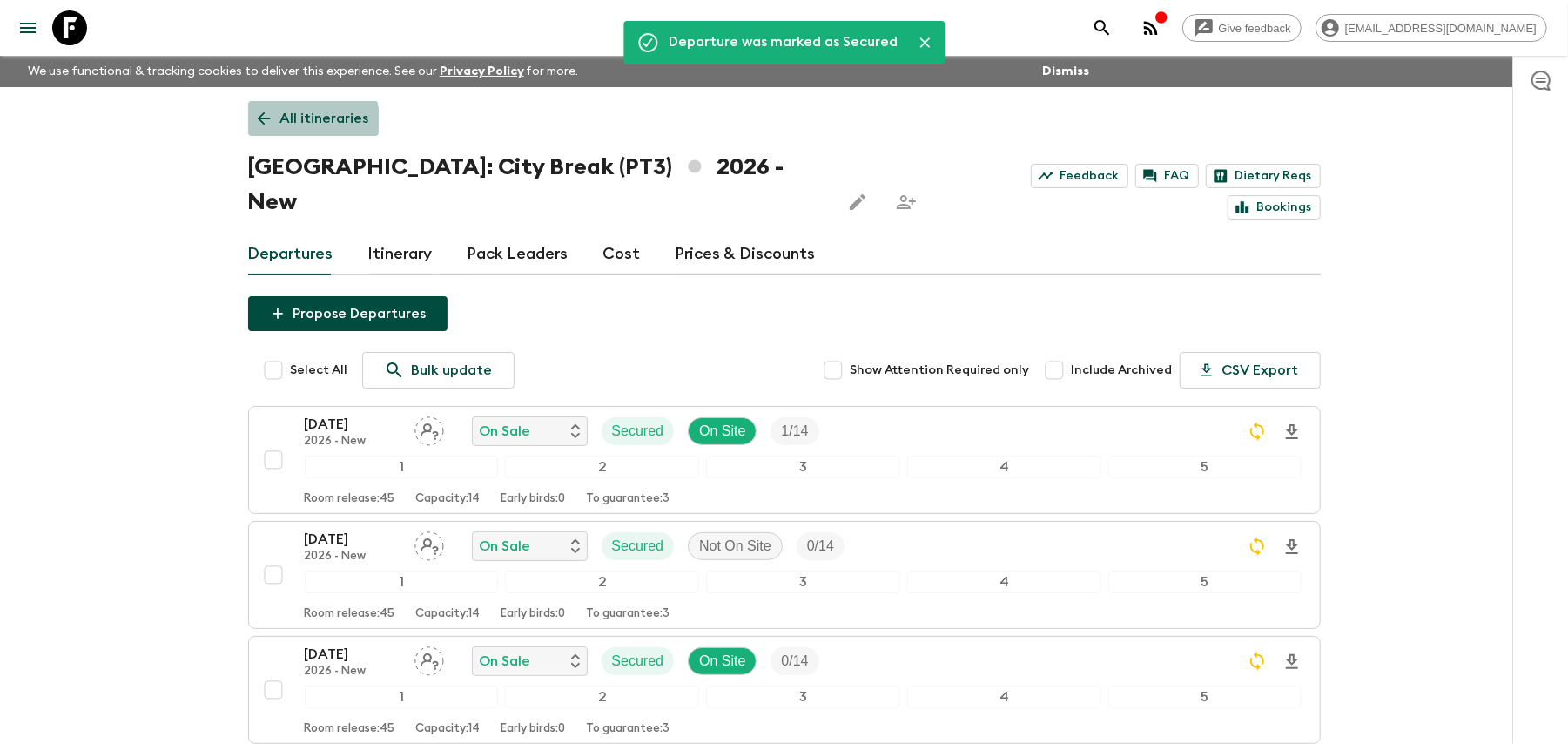
click at [273, 127] on icon at bounding box center [263, 118] width 19 height 19
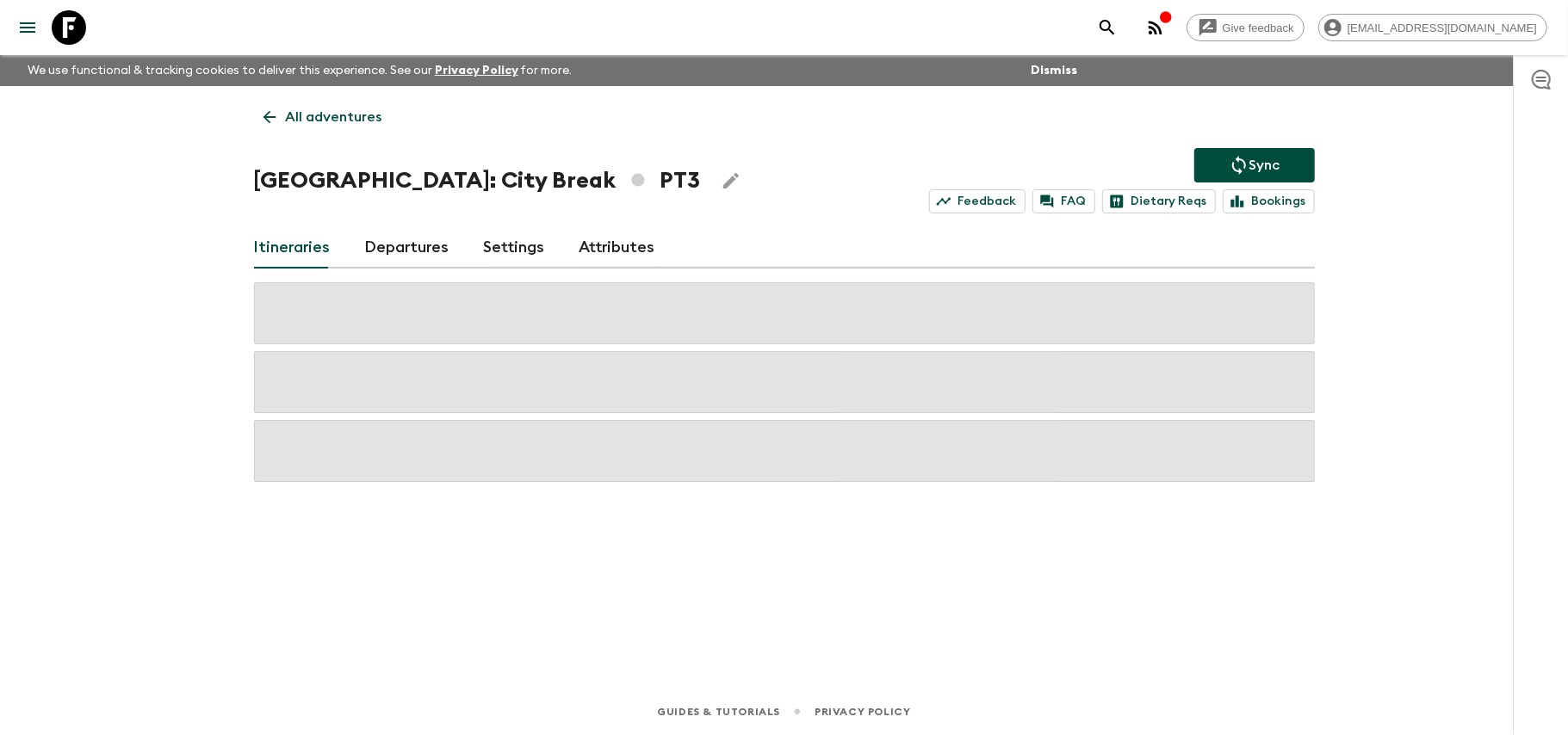
click at [1273, 152] on button "Sync" at bounding box center [1254, 165] width 121 height 35
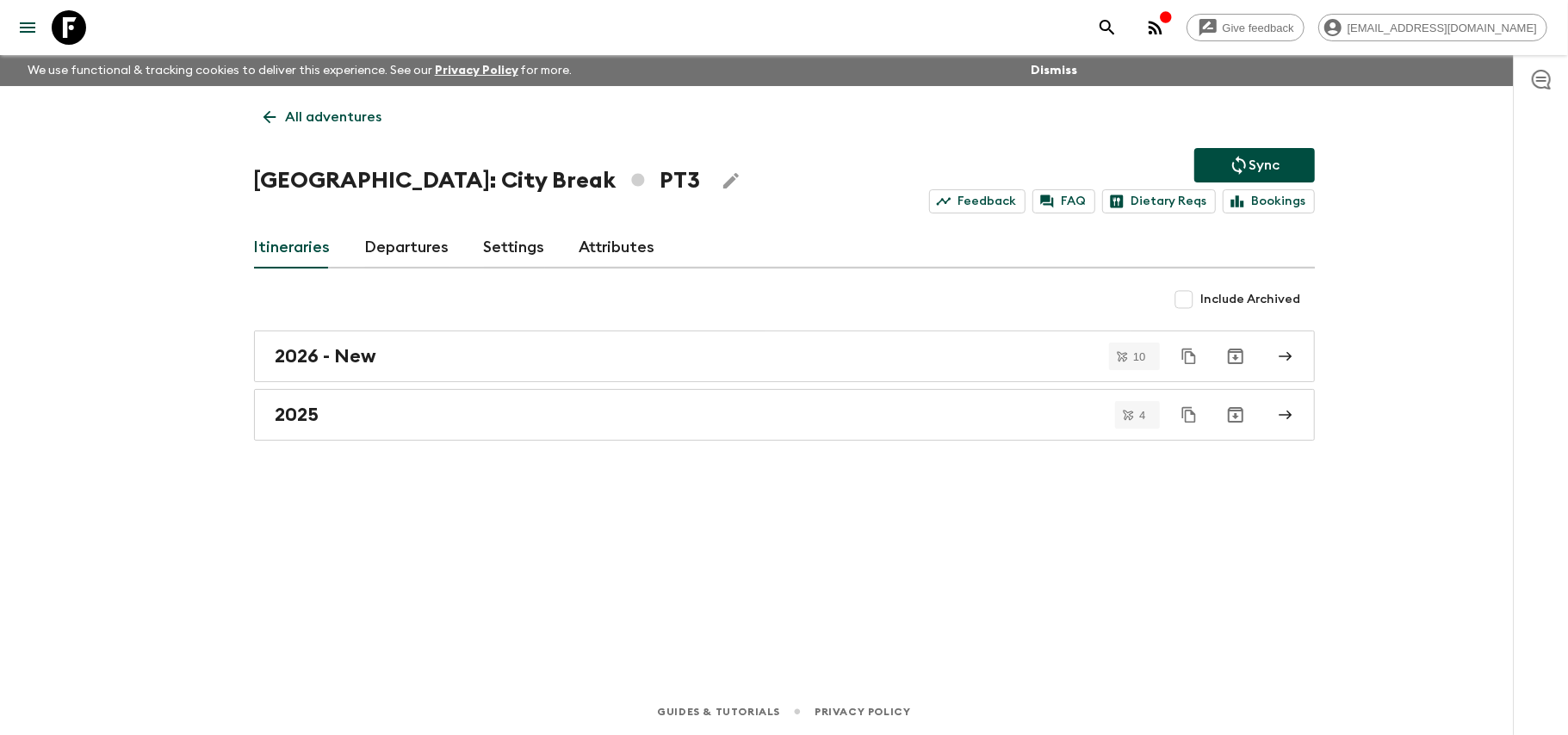
click at [293, 122] on p "All adventures" at bounding box center [333, 116] width 97 height 20
